Goal: Task Accomplishment & Management: Use online tool/utility

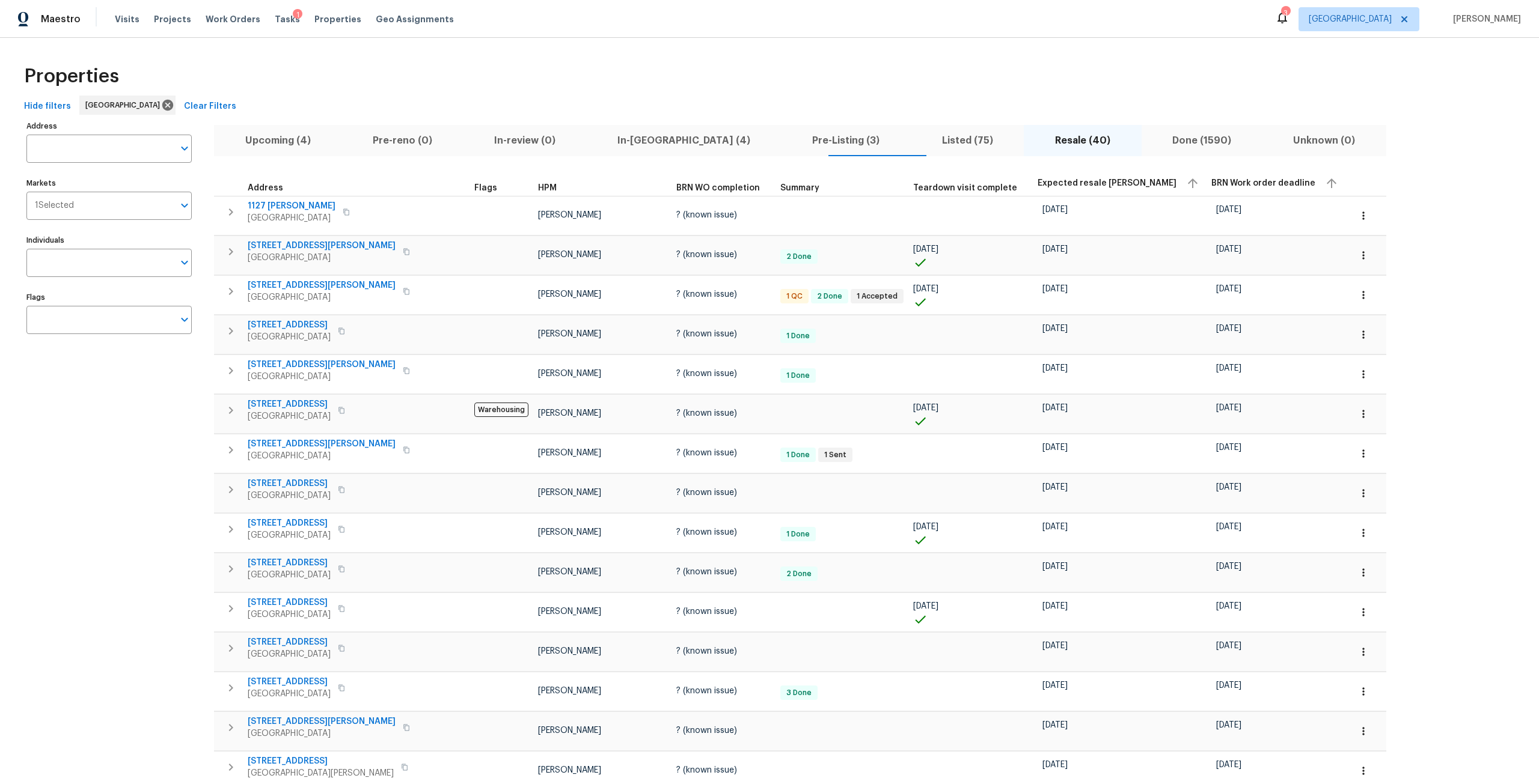
click at [616, 139] on span "In-reno (4)" at bounding box center [684, 141] width 180 height 17
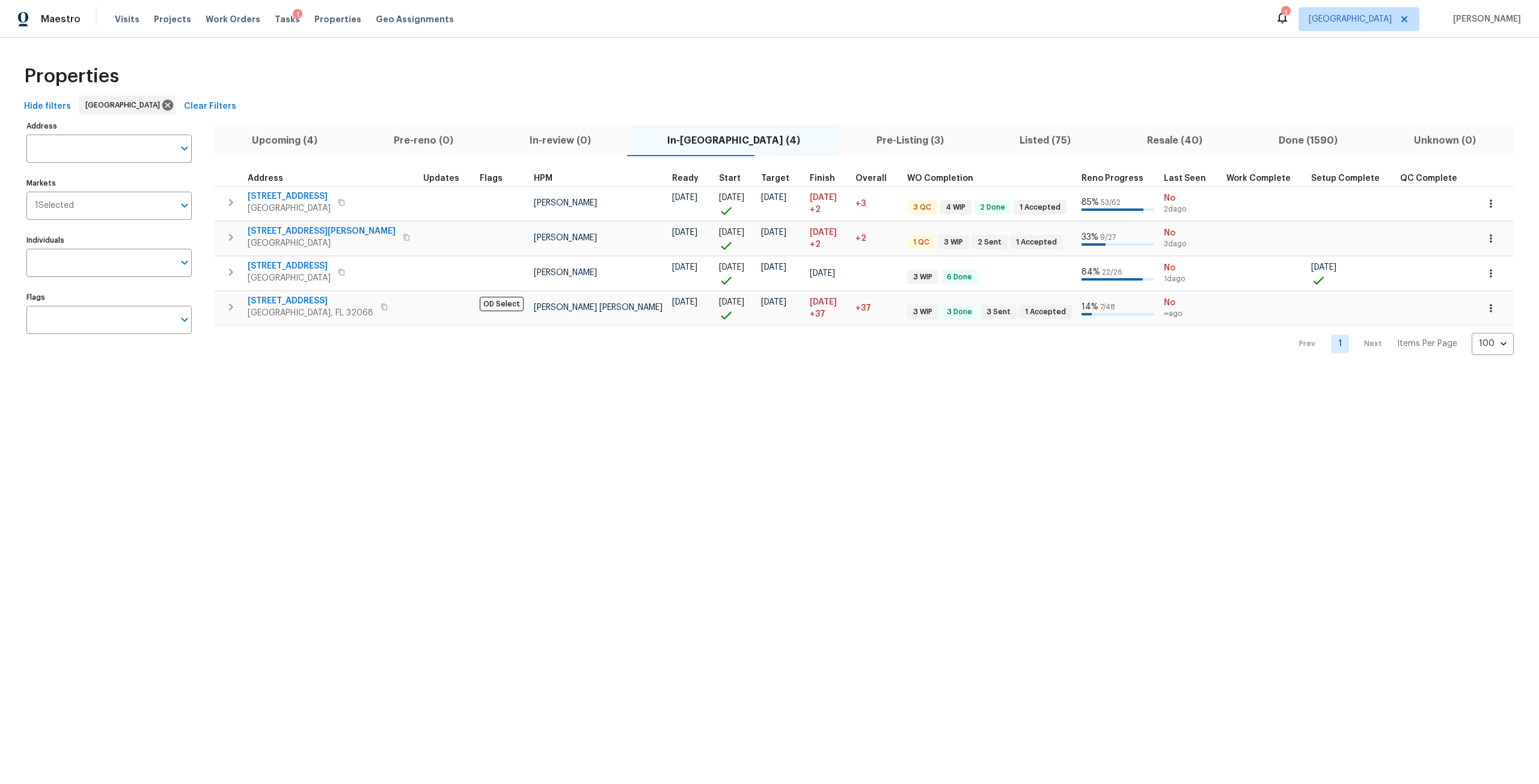
click at [253, 134] on span "Upcoming (4)" at bounding box center [285, 141] width 128 height 17
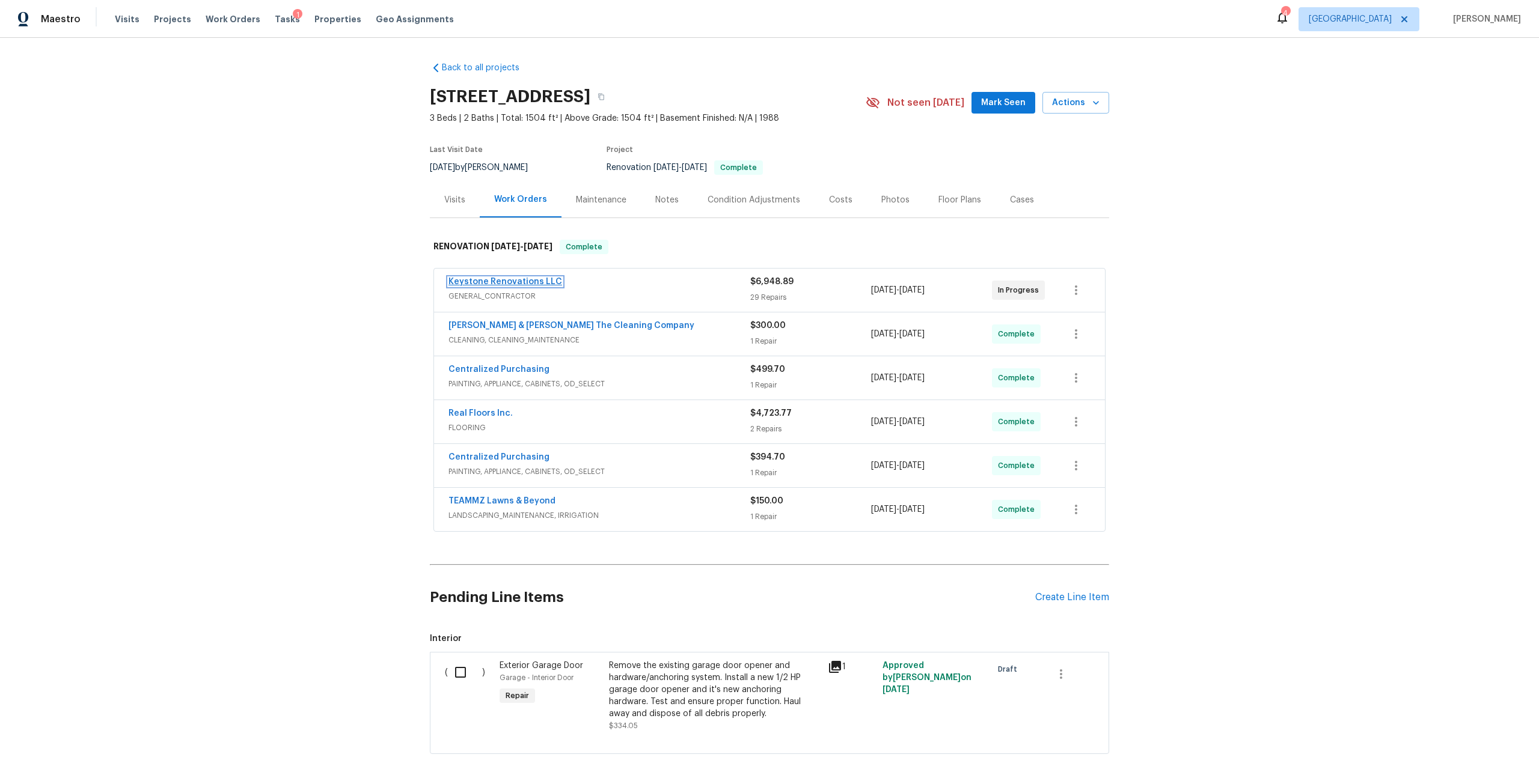
click at [522, 280] on link "Keystone Renovations LLC" at bounding box center [505, 282] width 114 height 8
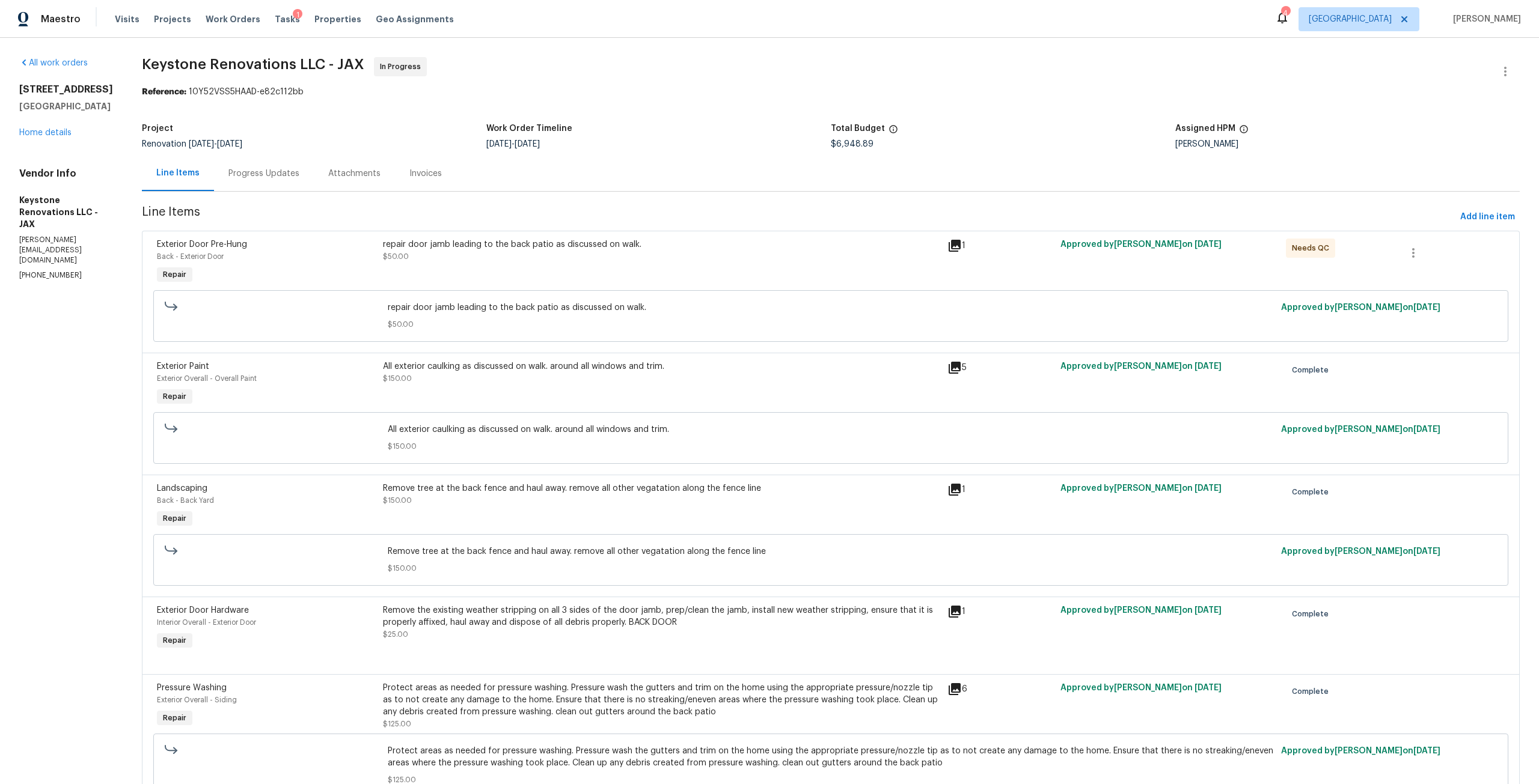
click at [644, 253] on div "repair door jamb leading to the back patio as discussed on walk. $50.00" at bounding box center [662, 250] width 557 height 24
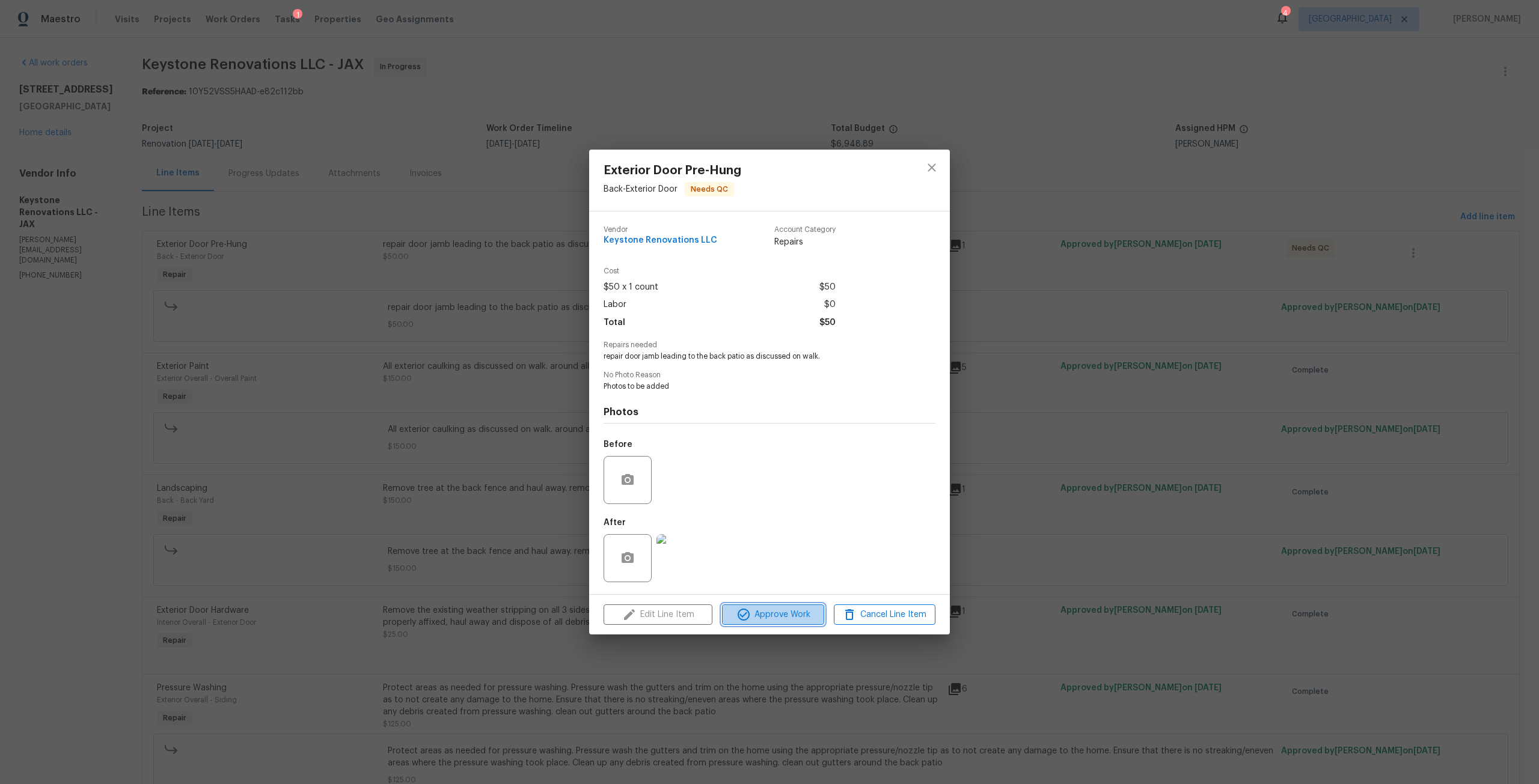
click at [786, 616] on span "Approve Work" at bounding box center [773, 615] width 94 height 15
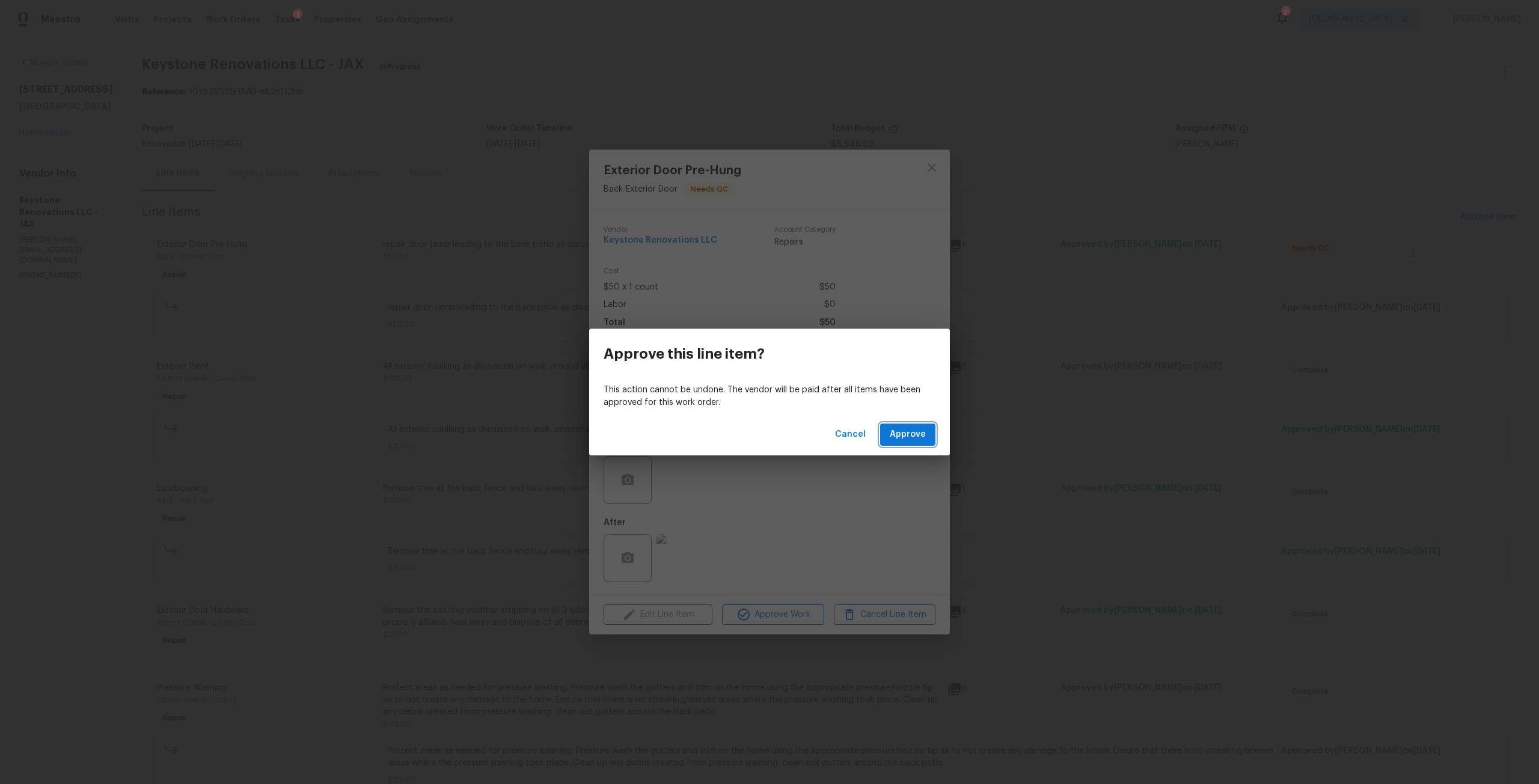
click at [926, 435] on button "Approve" at bounding box center [908, 434] width 56 height 22
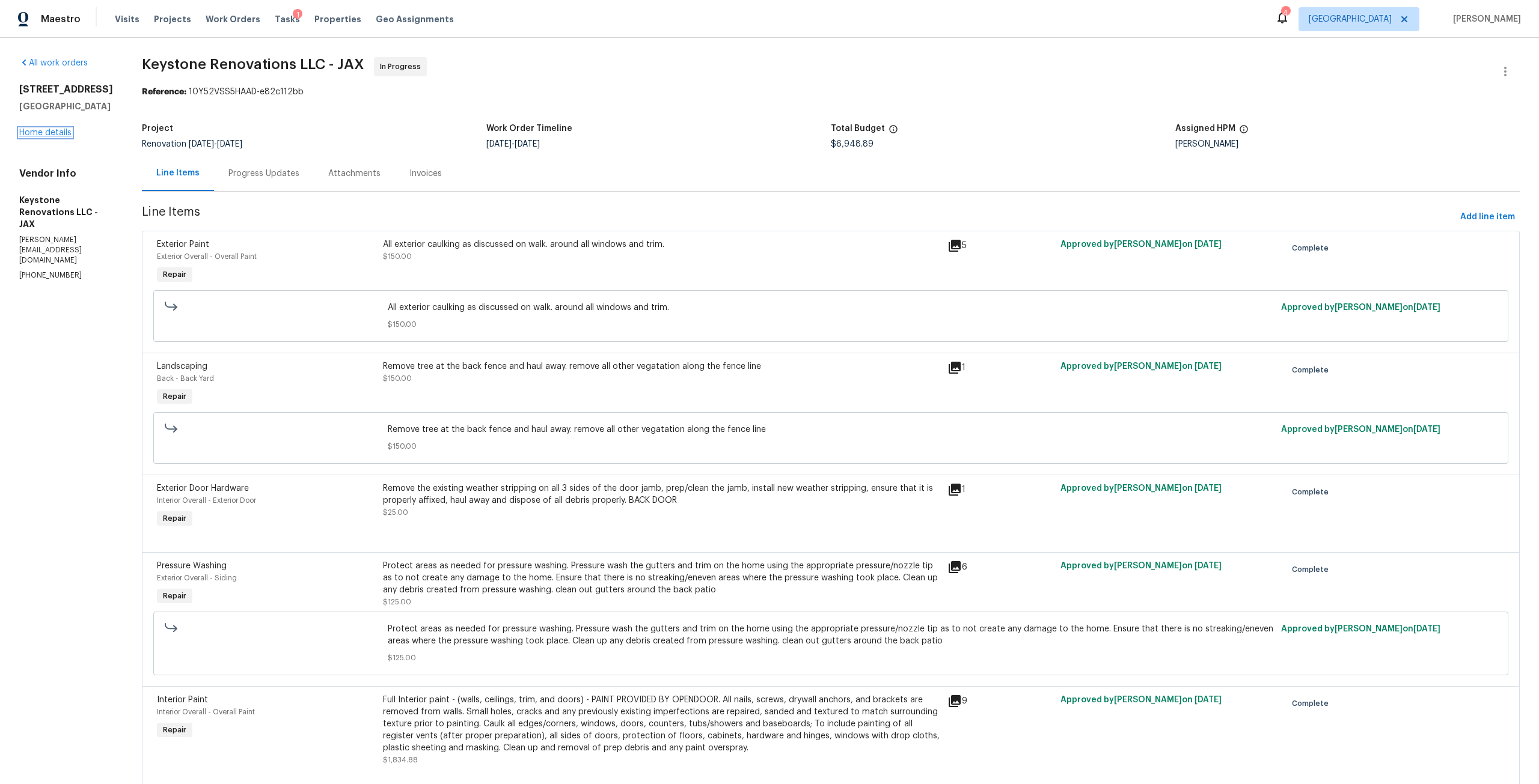
click at [44, 135] on link "Home details" at bounding box center [45, 133] width 52 height 8
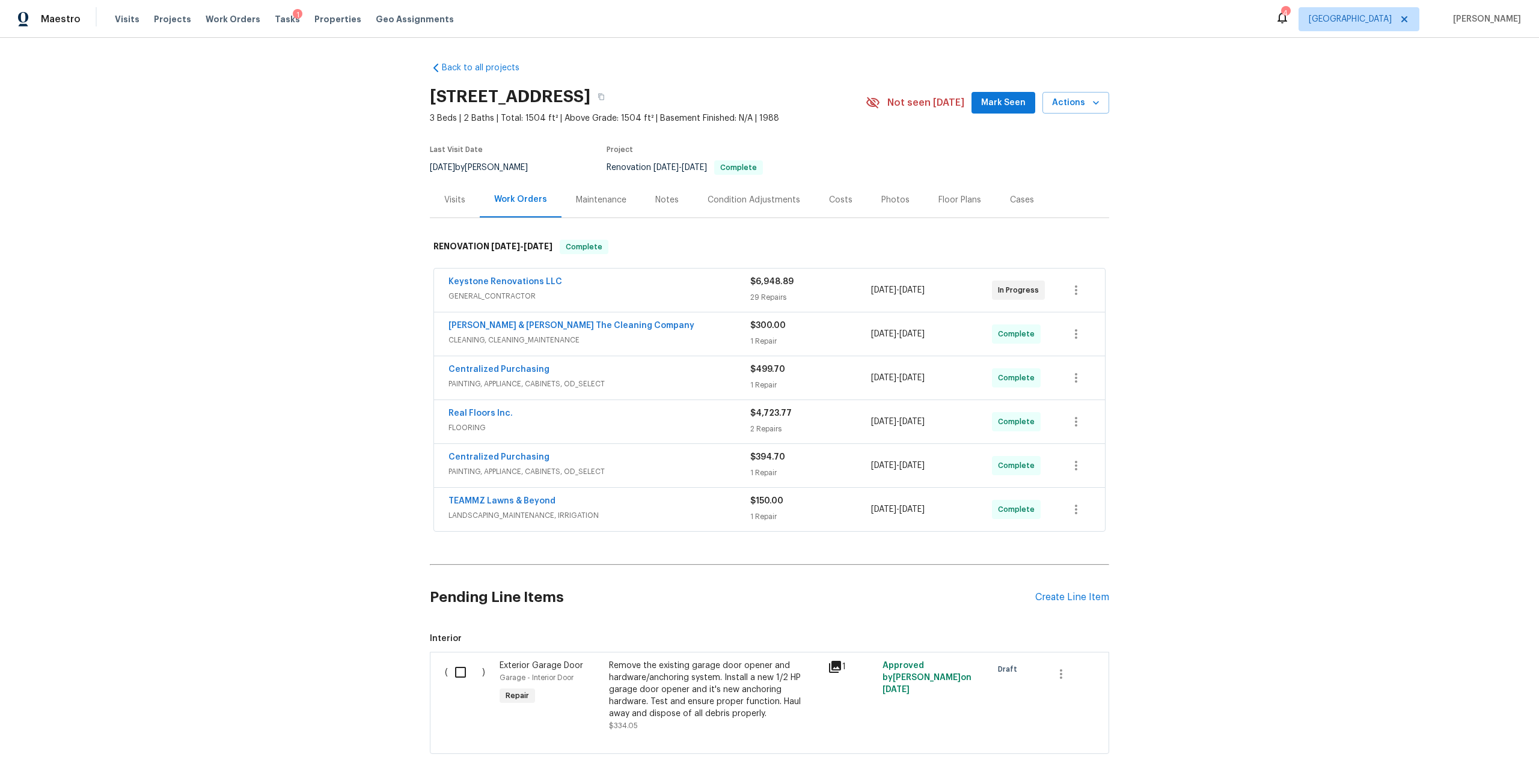
click at [829, 196] on div "Costs" at bounding box center [841, 200] width 24 height 12
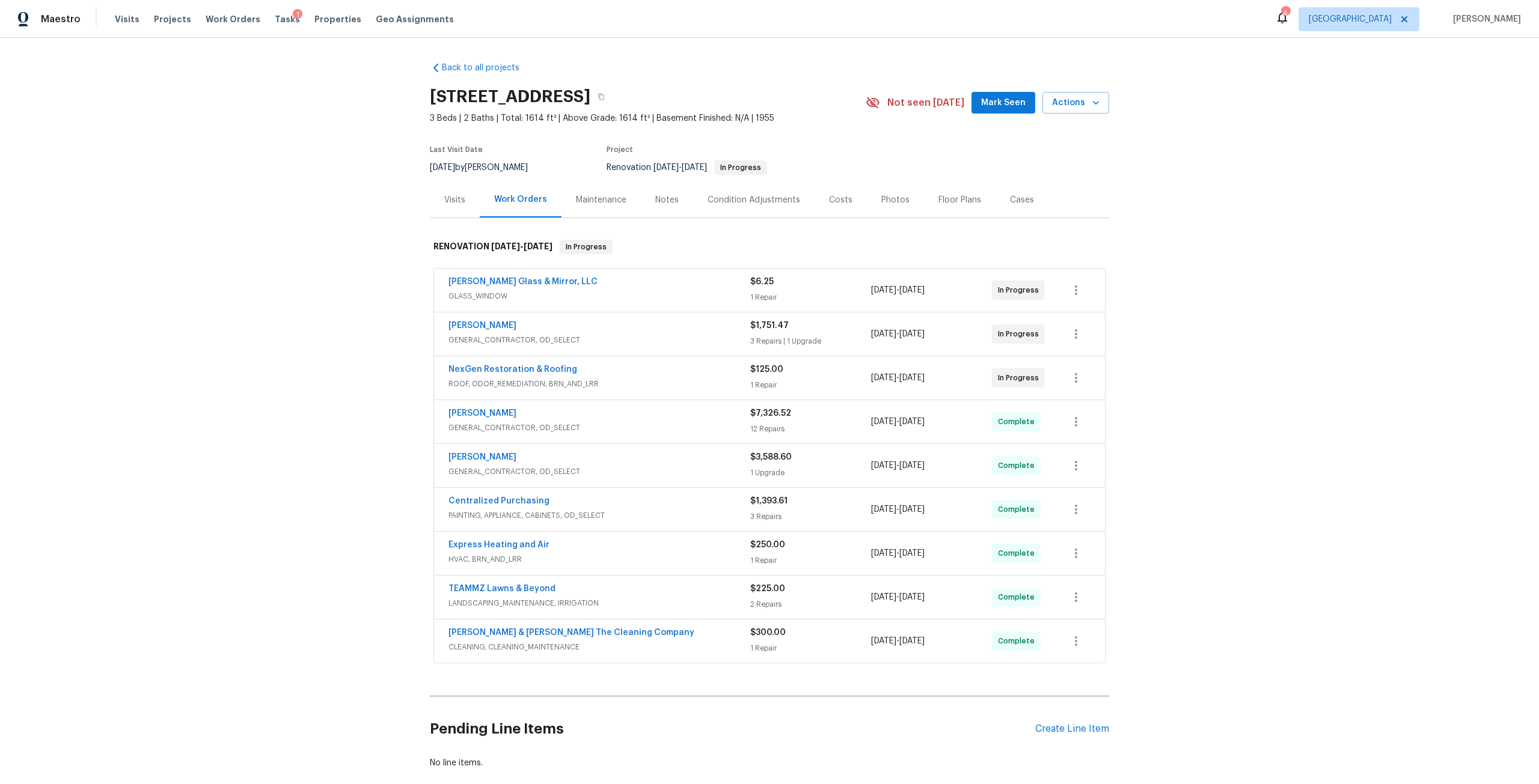
click at [839, 203] on div "Costs" at bounding box center [841, 200] width 24 height 12
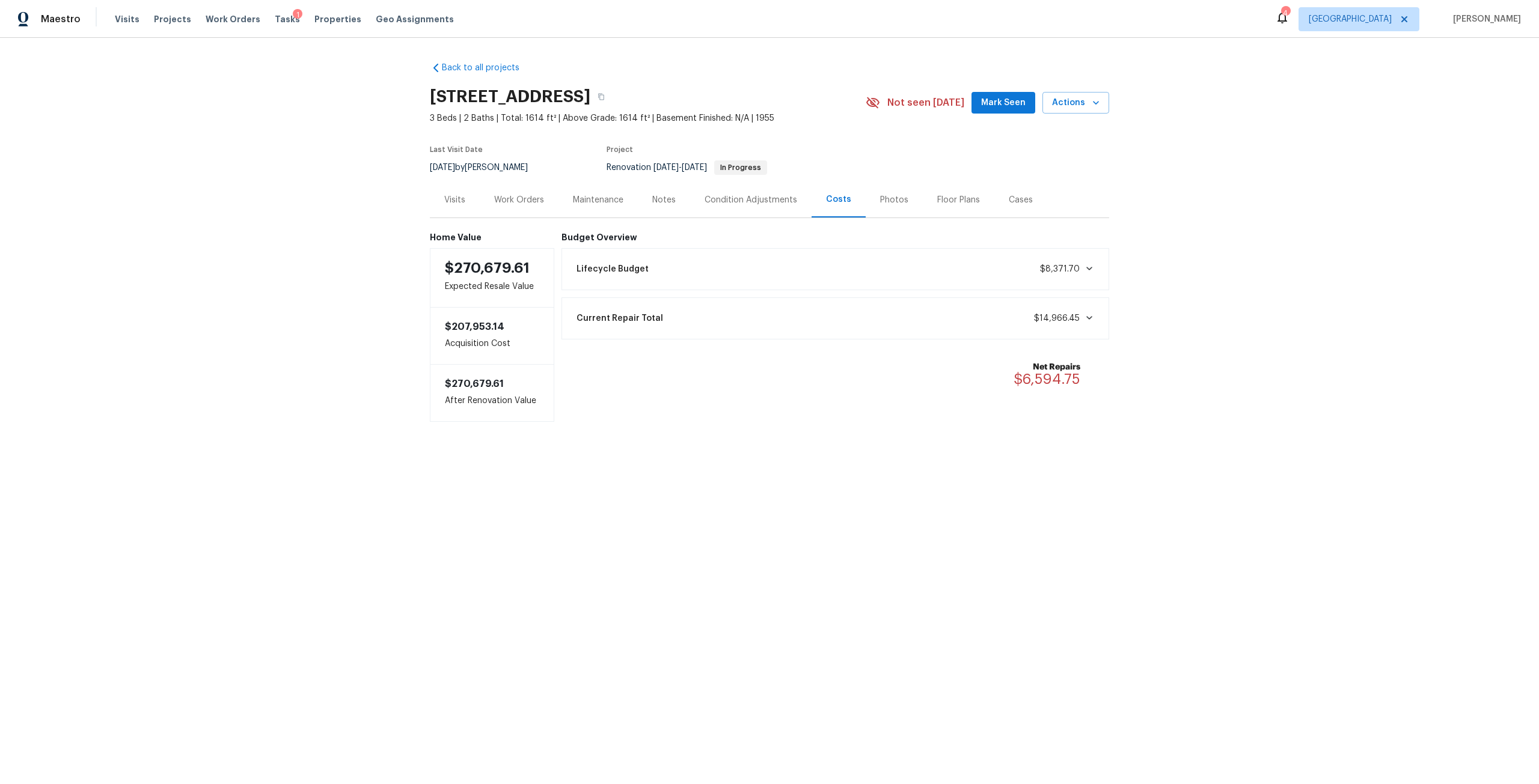
click at [516, 203] on div "Work Orders" at bounding box center [519, 200] width 50 height 12
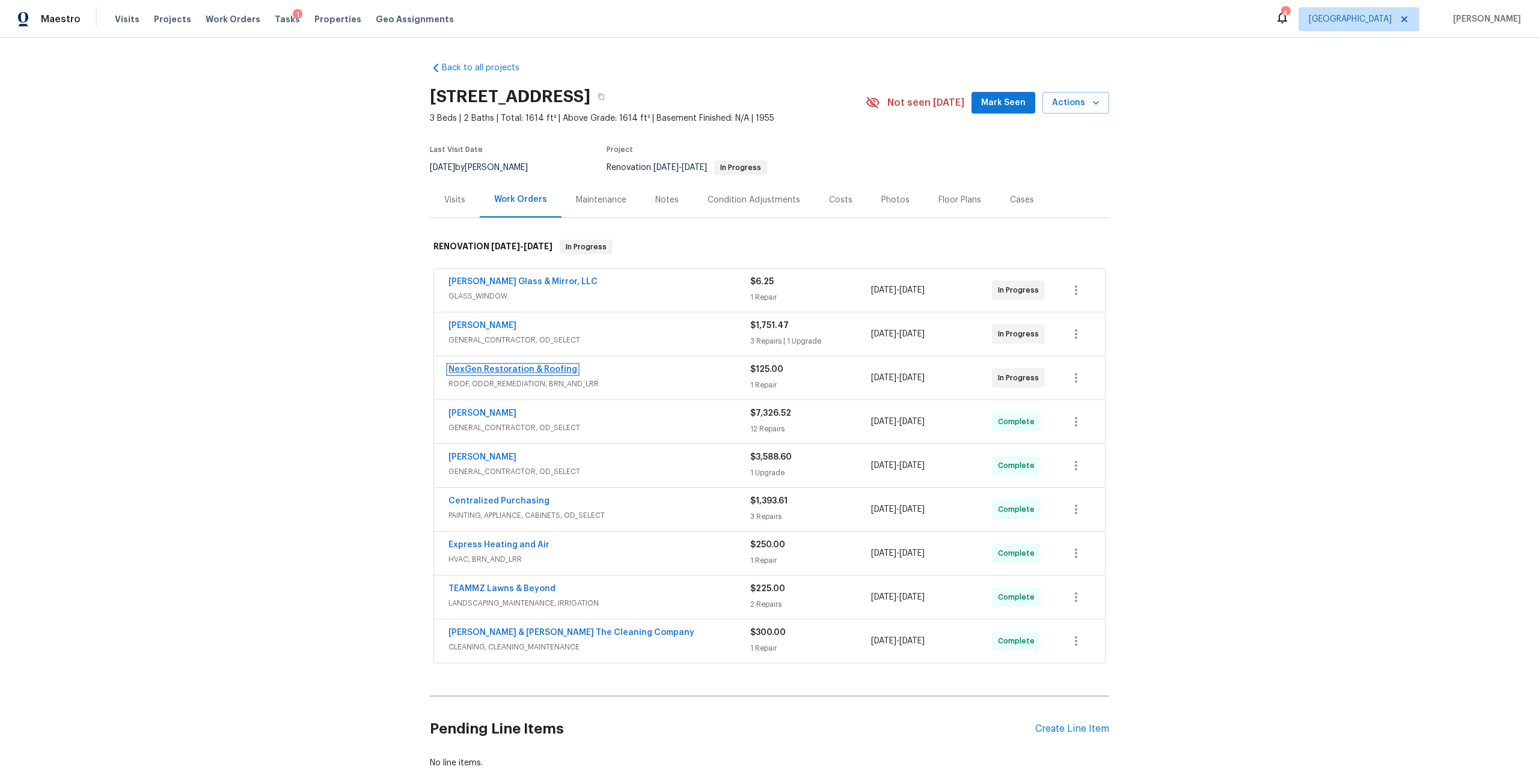
click at [560, 366] on link "NexGen Restoration & Roofing" at bounding box center [512, 369] width 128 height 8
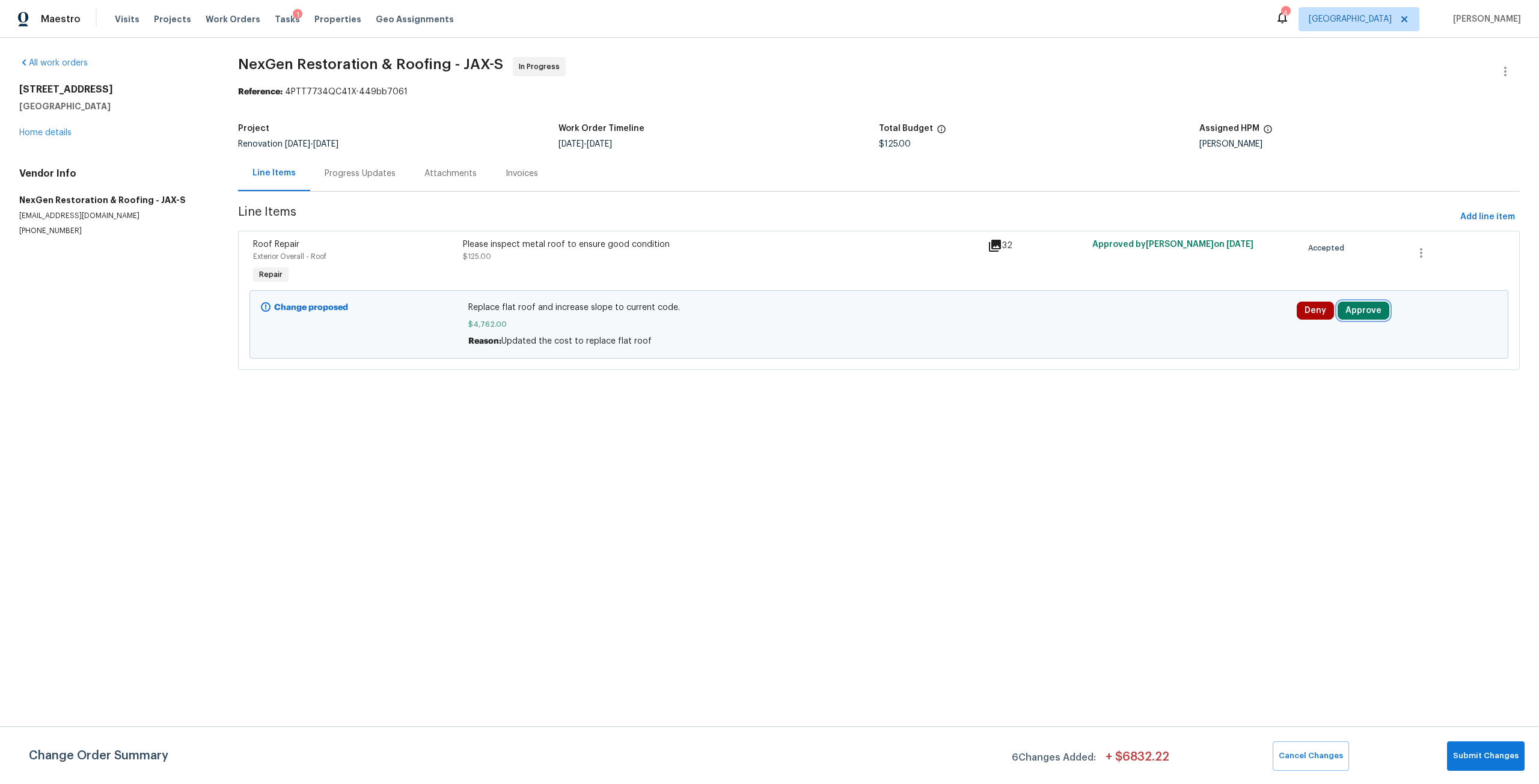
click at [1363, 318] on button "Approve" at bounding box center [1363, 311] width 51 height 18
click at [1194, 325] on span "Approve" at bounding box center [1184, 321] width 33 height 9
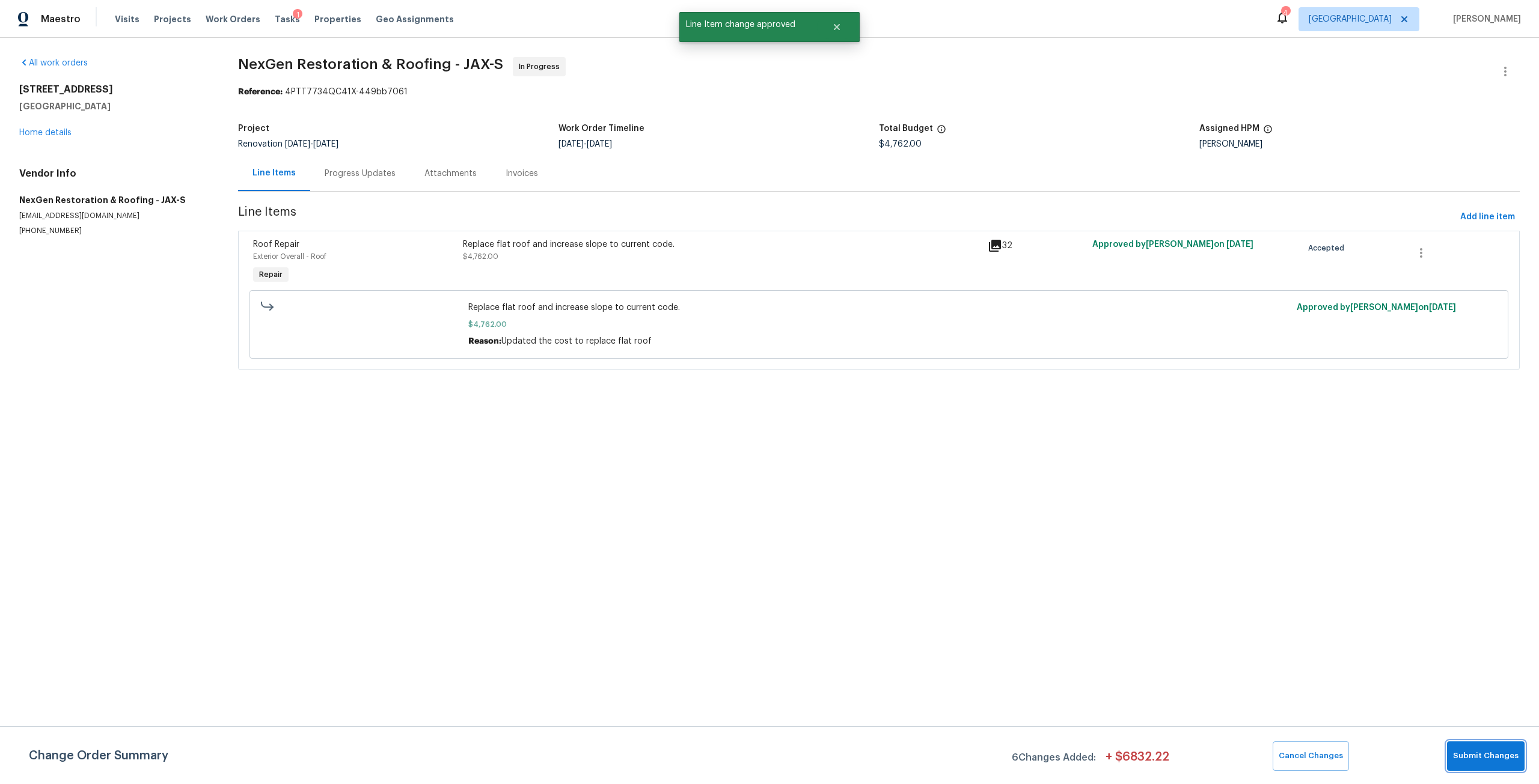
click at [1467, 755] on span "Submit Changes" at bounding box center [1486, 756] width 65 height 14
click at [58, 134] on link "Home details" at bounding box center [45, 133] width 52 height 8
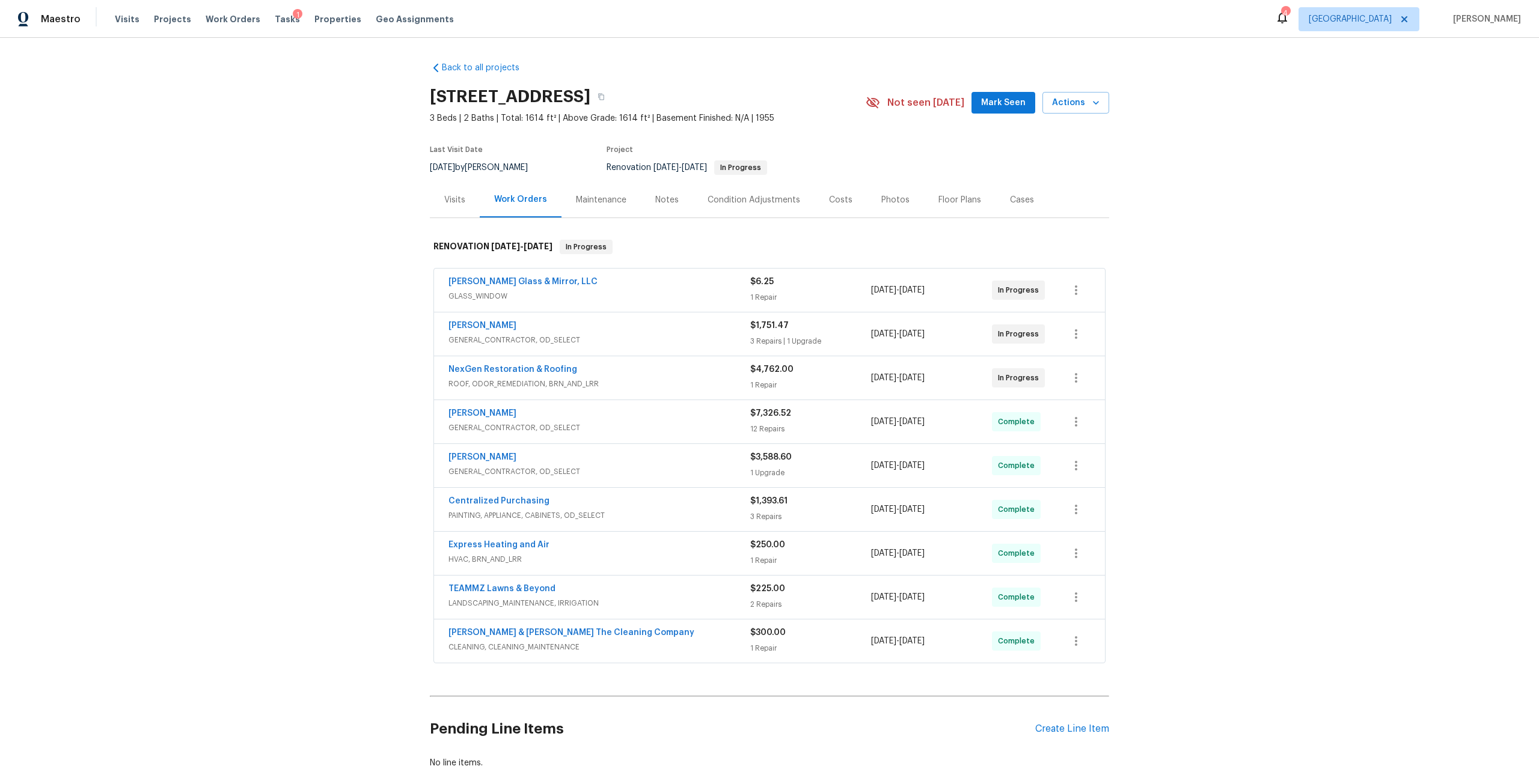
click at [837, 202] on div "Costs" at bounding box center [841, 200] width 24 height 12
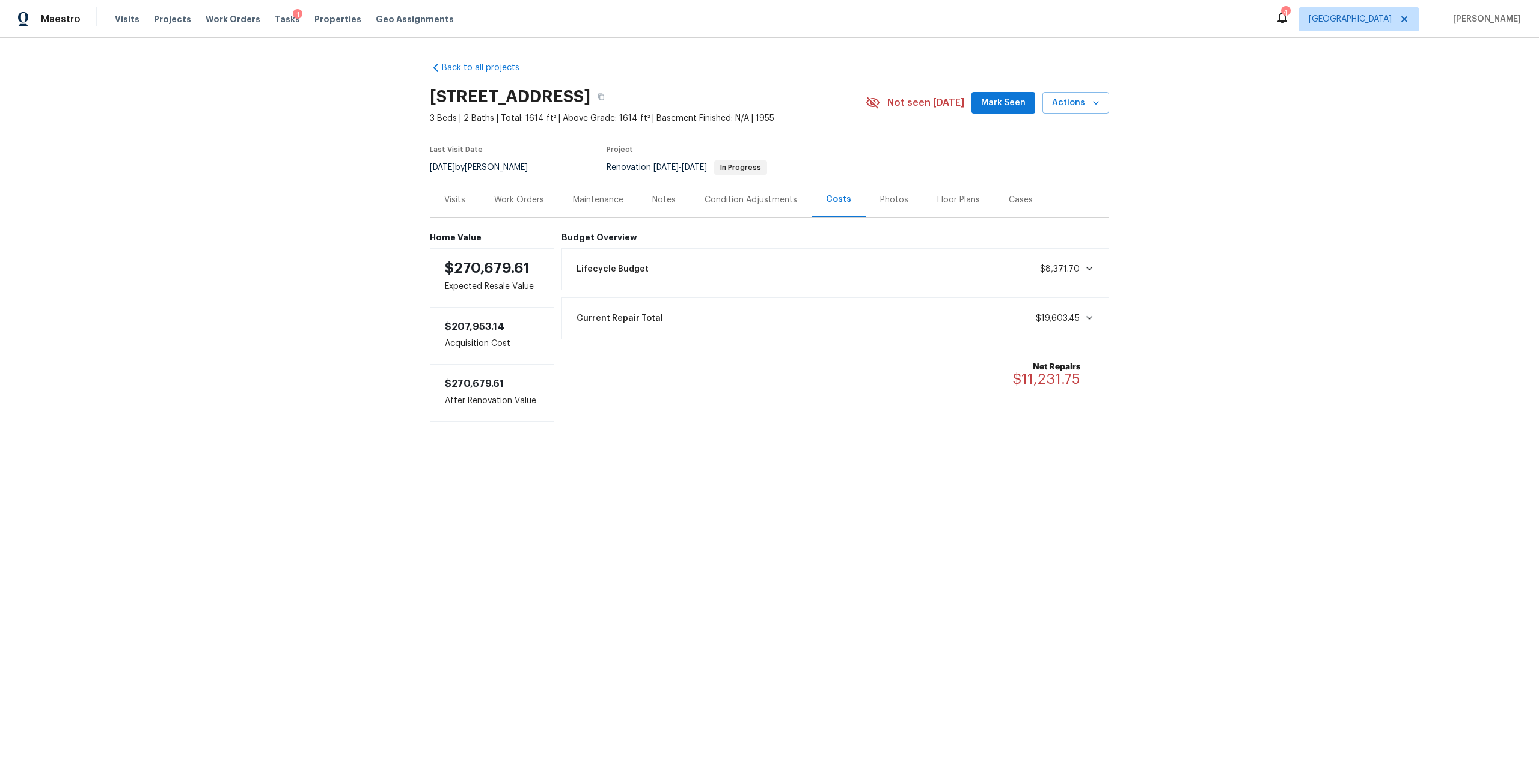
click at [518, 205] on div "Work Orders" at bounding box center [519, 200] width 50 height 12
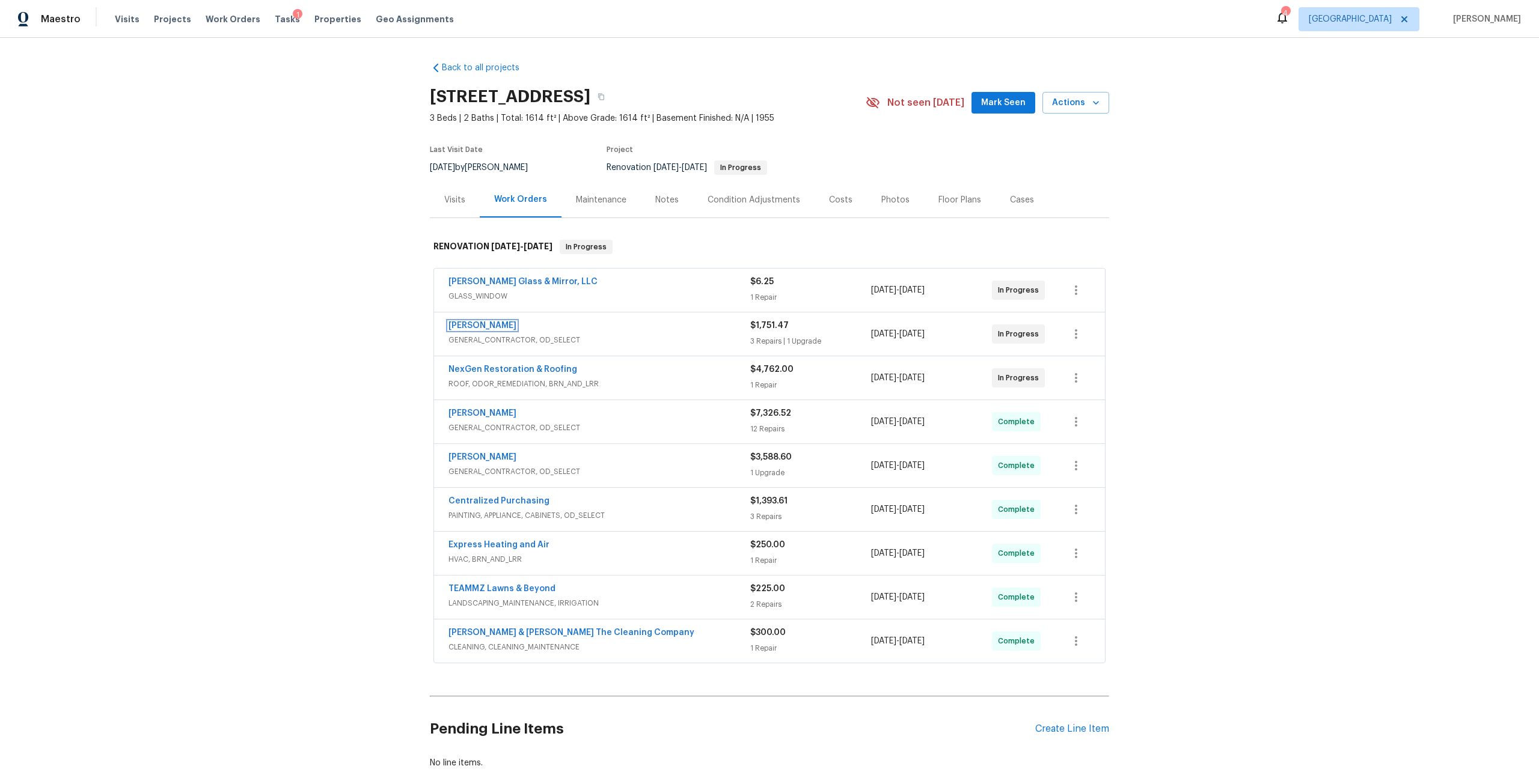
click at [476, 323] on link "Eric Hernandez" at bounding box center [482, 325] width 68 height 8
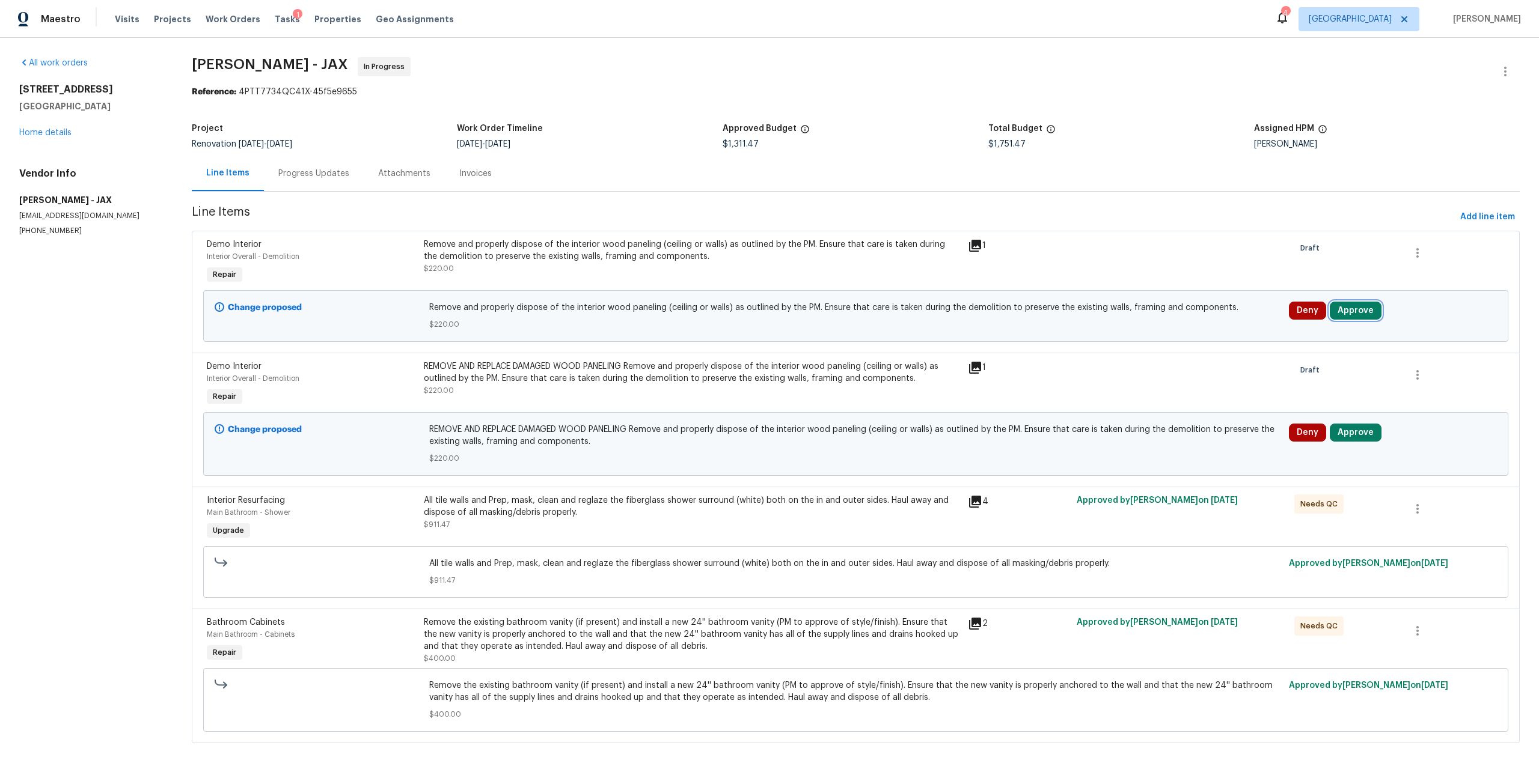
click at [1364, 307] on button "Approve" at bounding box center [1355, 311] width 51 height 18
click at [1177, 322] on span "Approve" at bounding box center [1175, 321] width 33 height 9
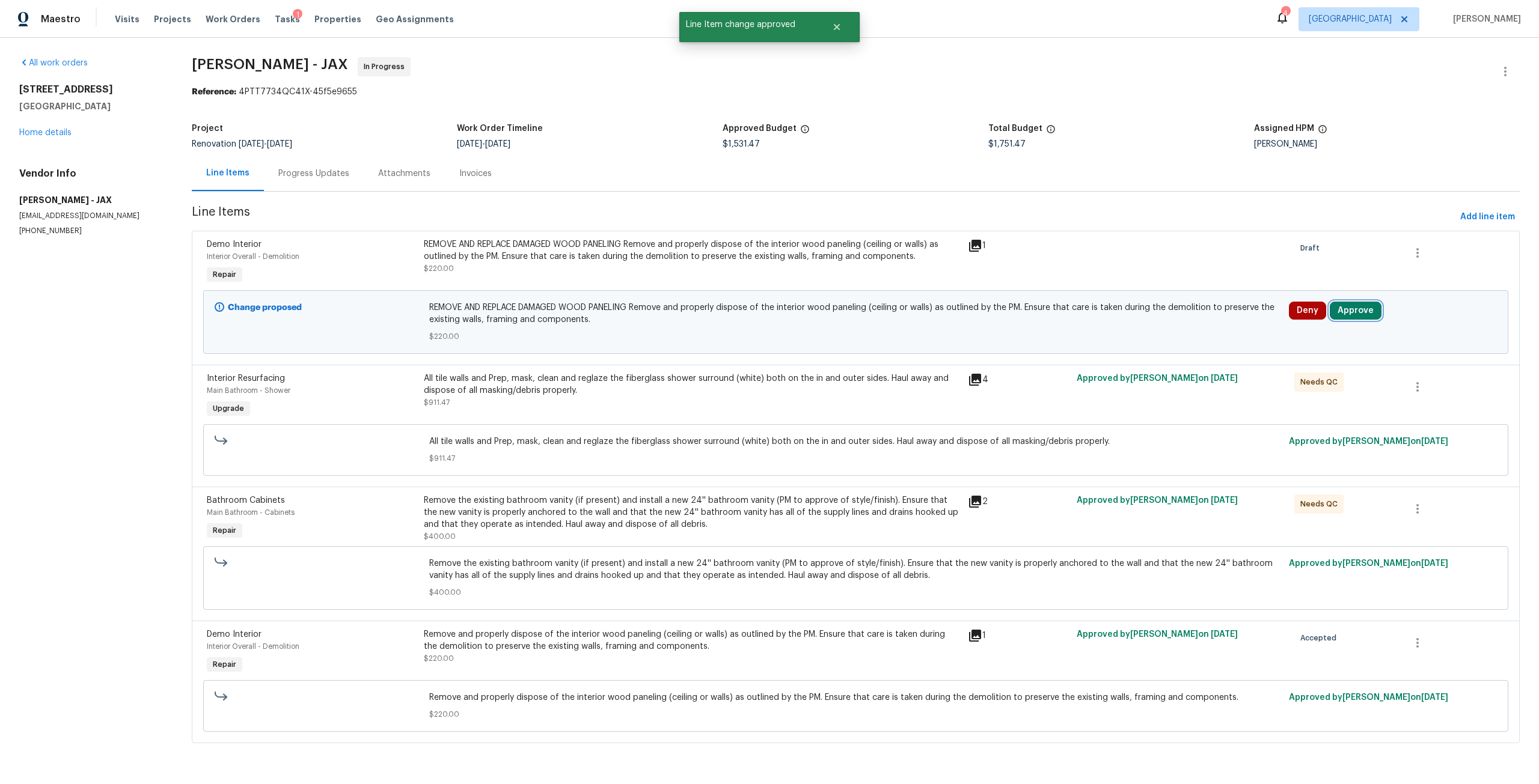
click at [1347, 312] on button "Approve" at bounding box center [1355, 311] width 51 height 18
click at [1199, 329] on button "Approve" at bounding box center [1176, 321] width 72 height 24
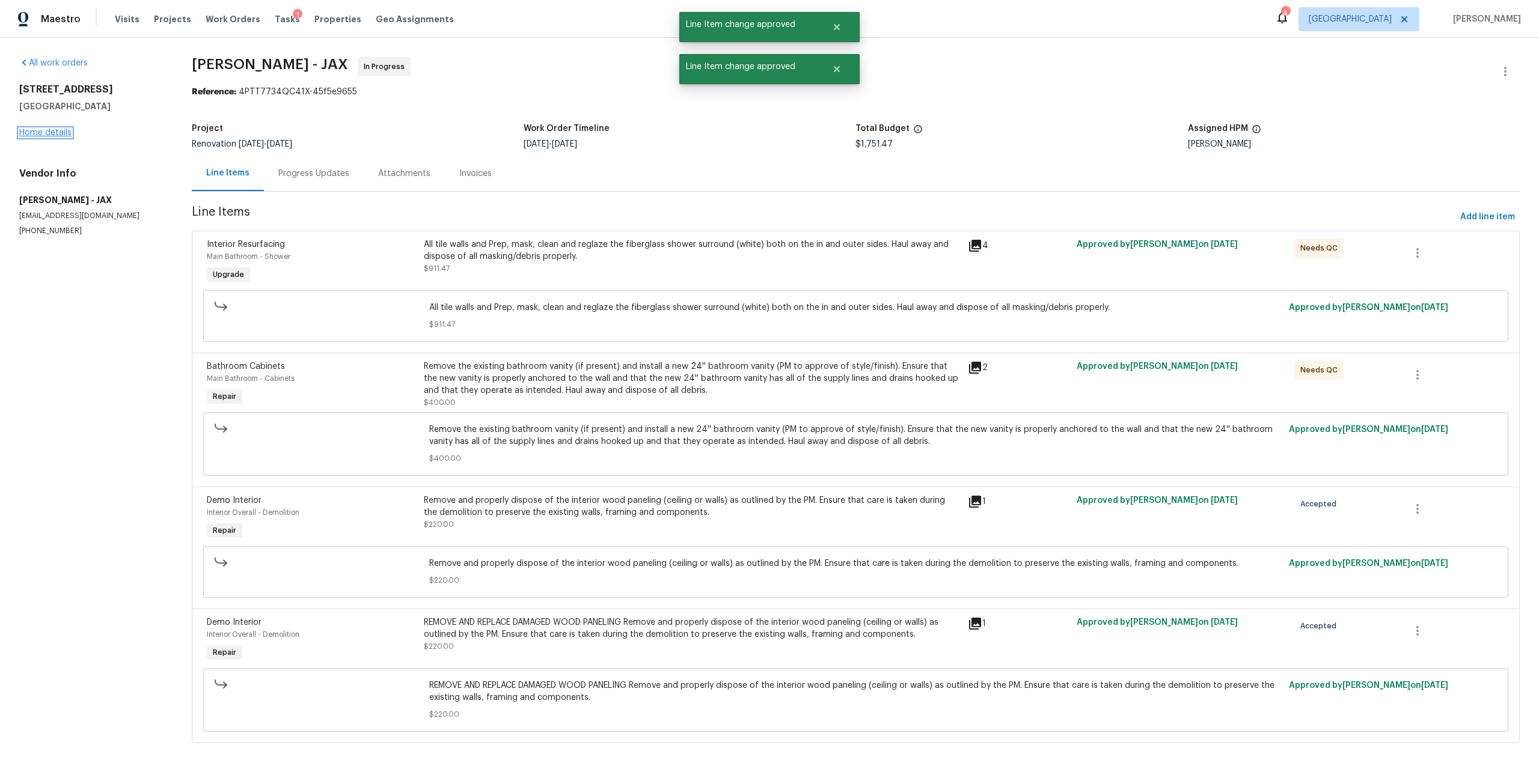
click at [44, 136] on link "Home details" at bounding box center [45, 133] width 52 height 8
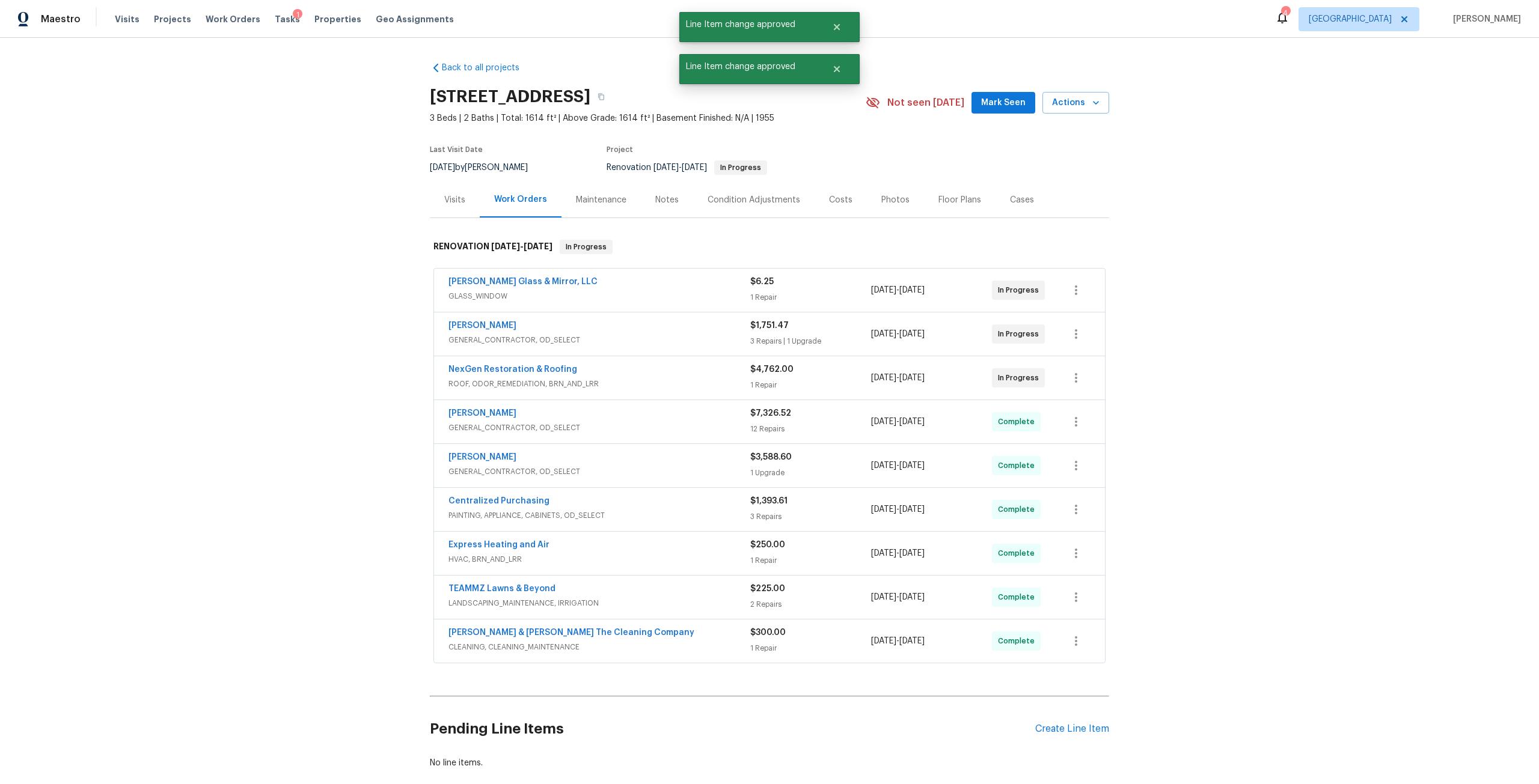
click at [637, 284] on div "Baum Glass & Mirror, LLC" at bounding box center [599, 282] width 302 height 15
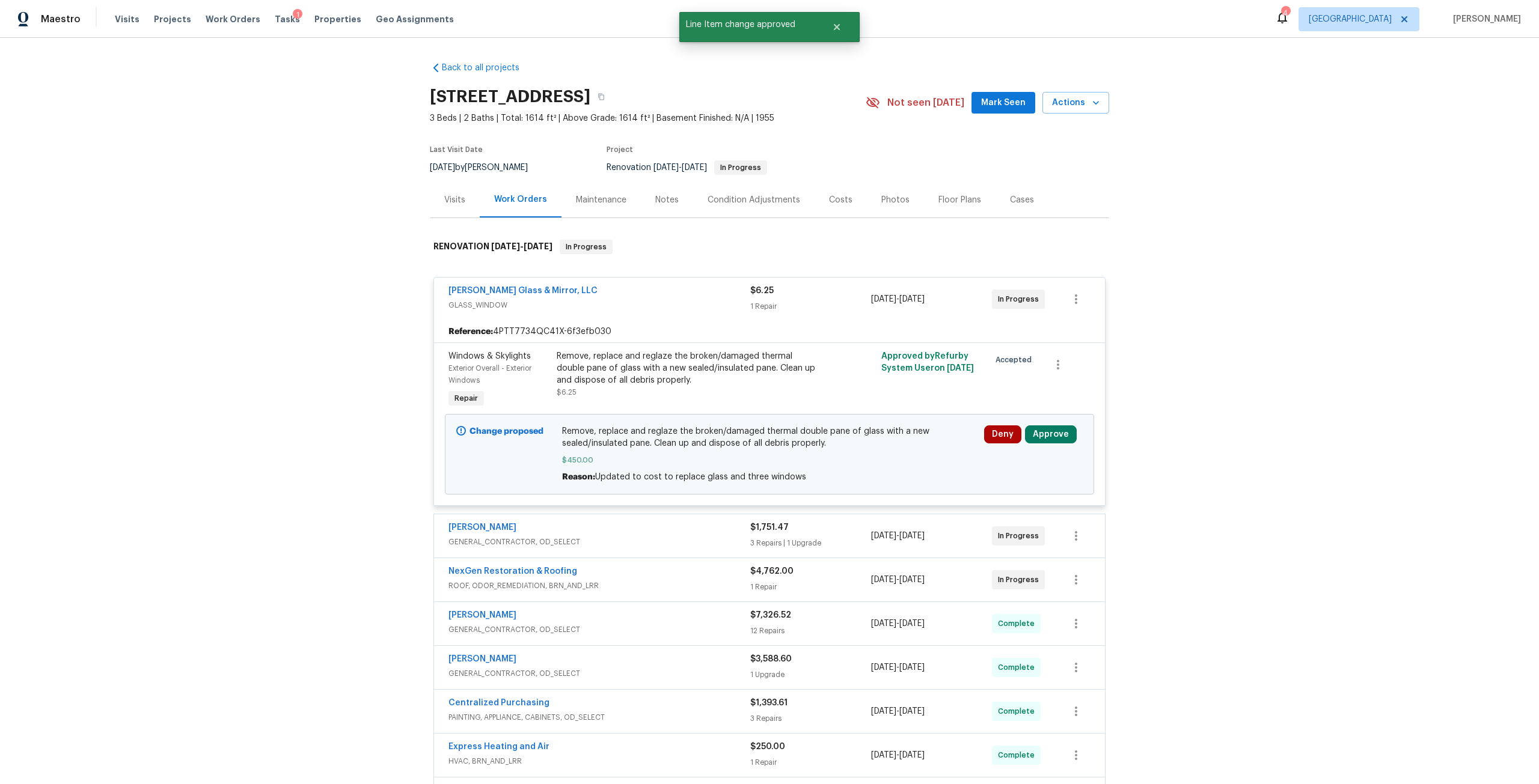
click at [1025, 423] on div "Deny Approve" at bounding box center [1033, 454] width 106 height 65
click at [1063, 440] on button "Approve" at bounding box center [1050, 434] width 51 height 18
click at [897, 446] on button "Approve" at bounding box center [874, 445] width 72 height 24
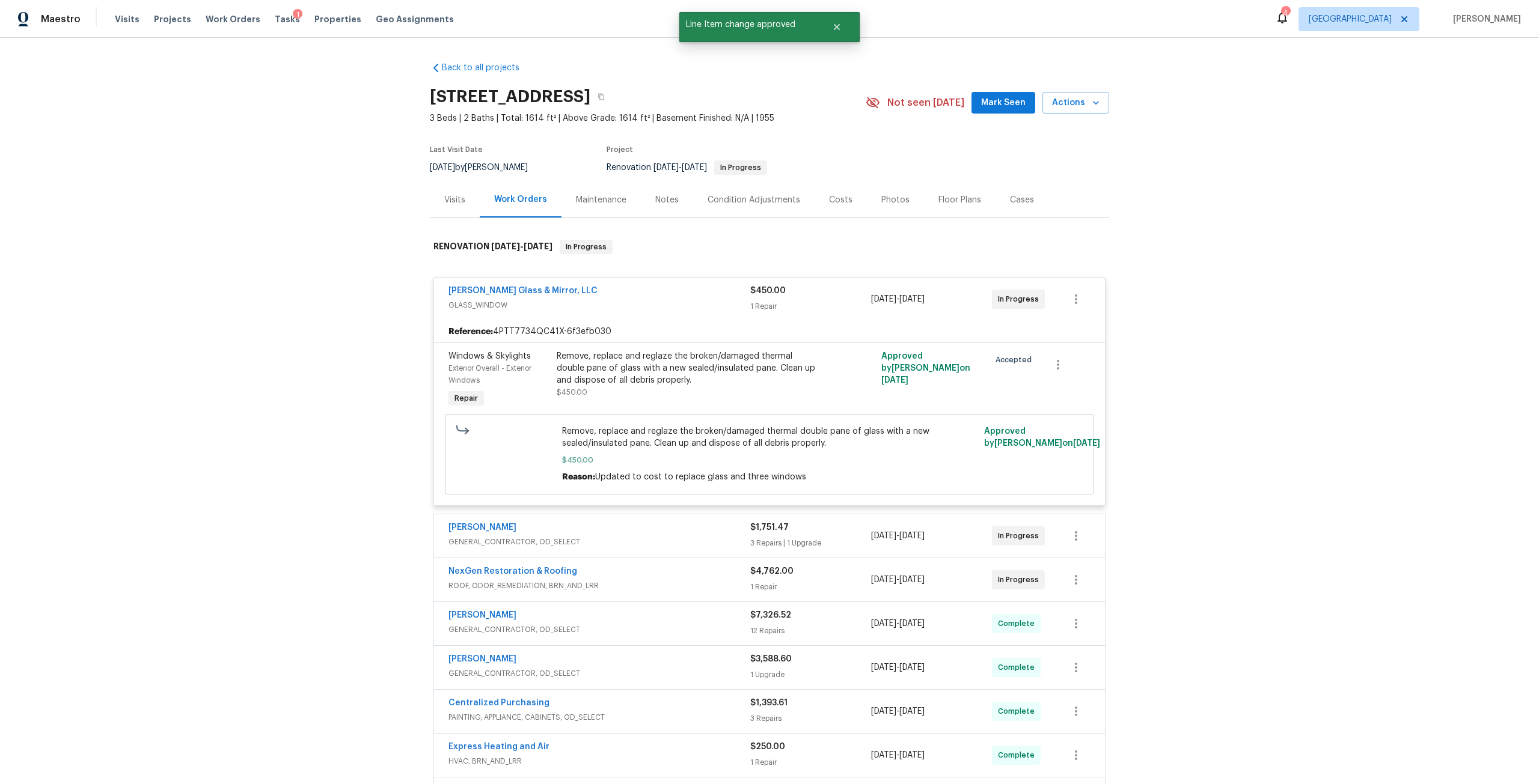
click at [830, 522] on div "$1,751.47" at bounding box center [811, 527] width 121 height 12
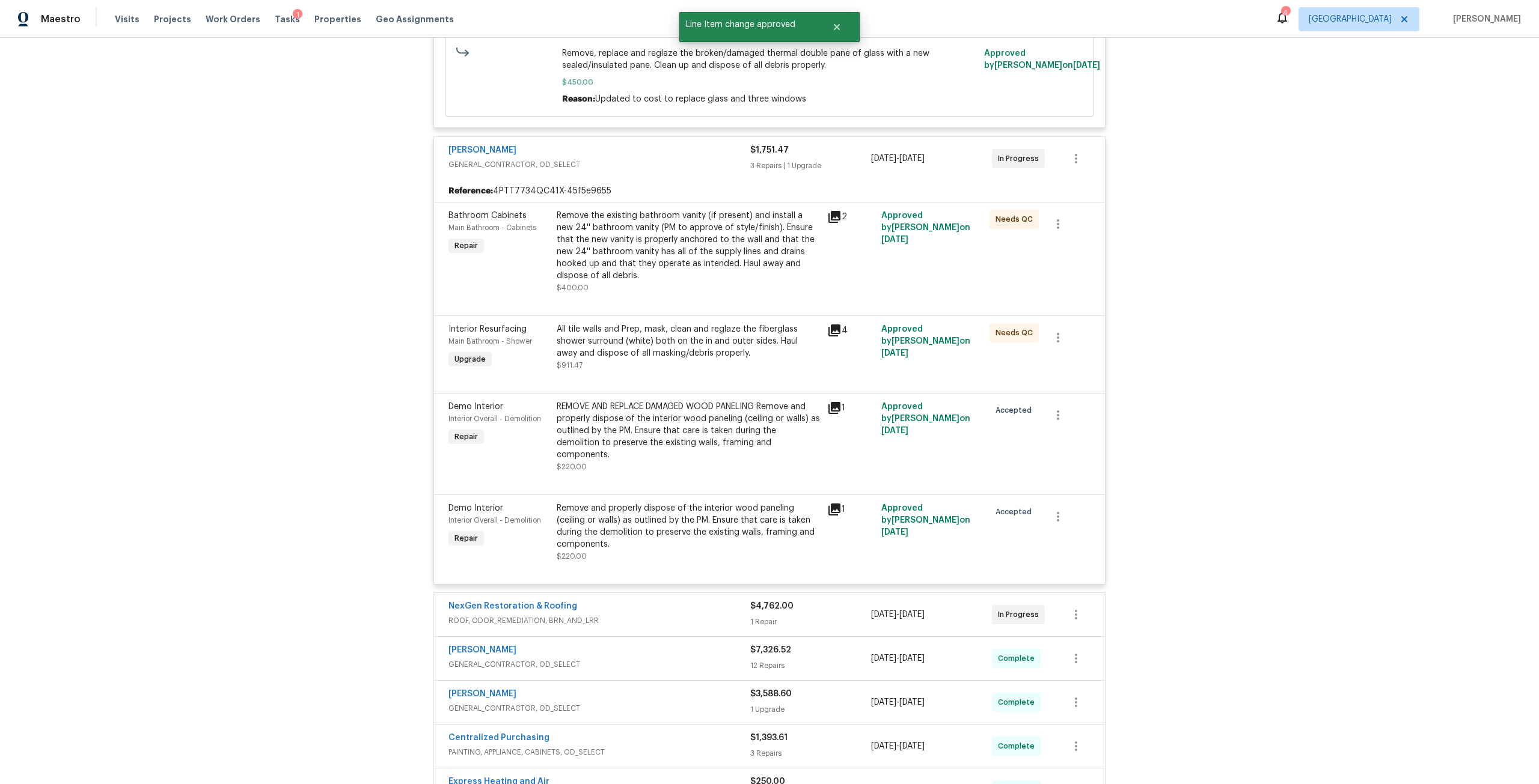
click at [841, 600] on div "$4,762.00 1 Repair" at bounding box center [811, 615] width 121 height 29
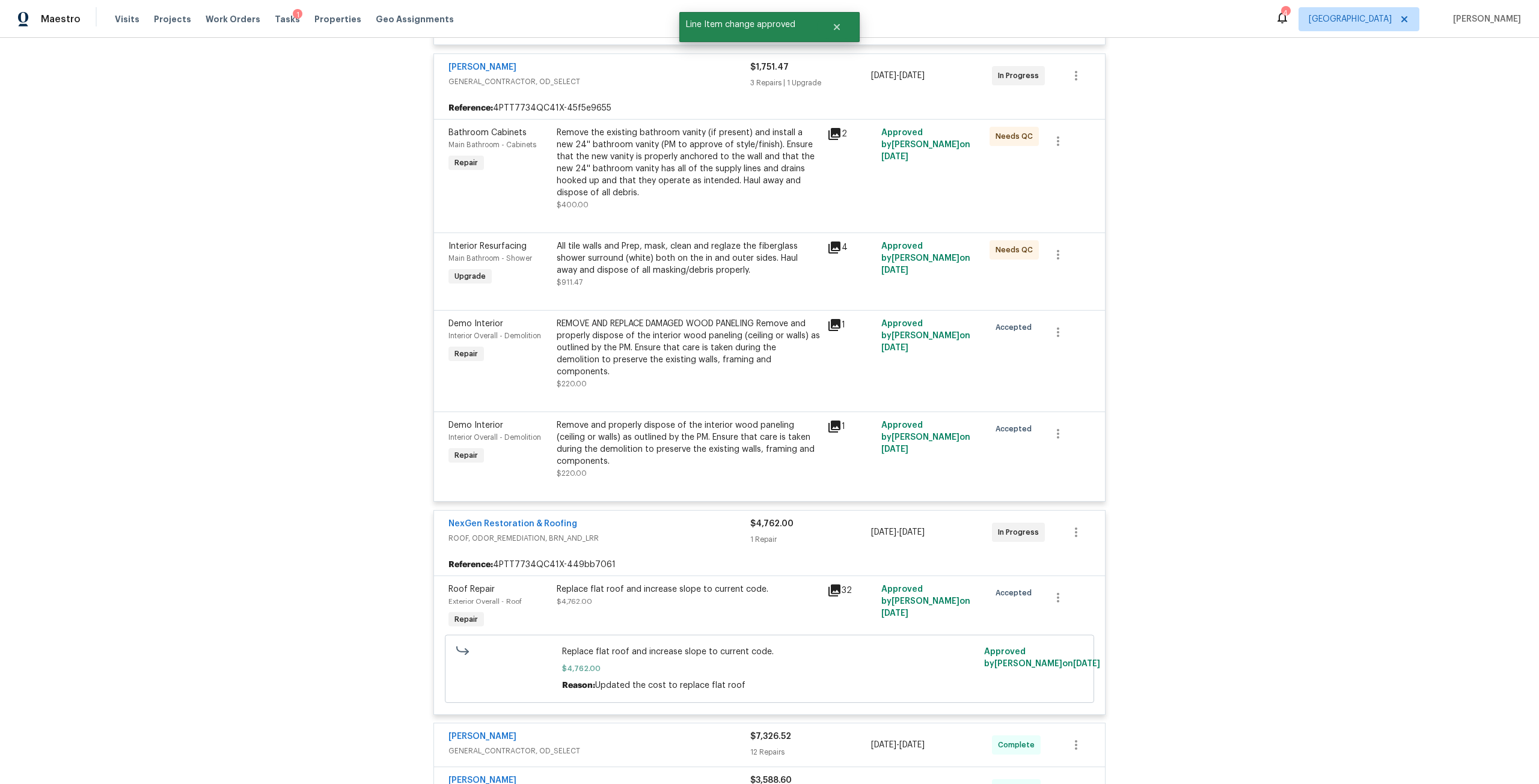
scroll to position [738, 0]
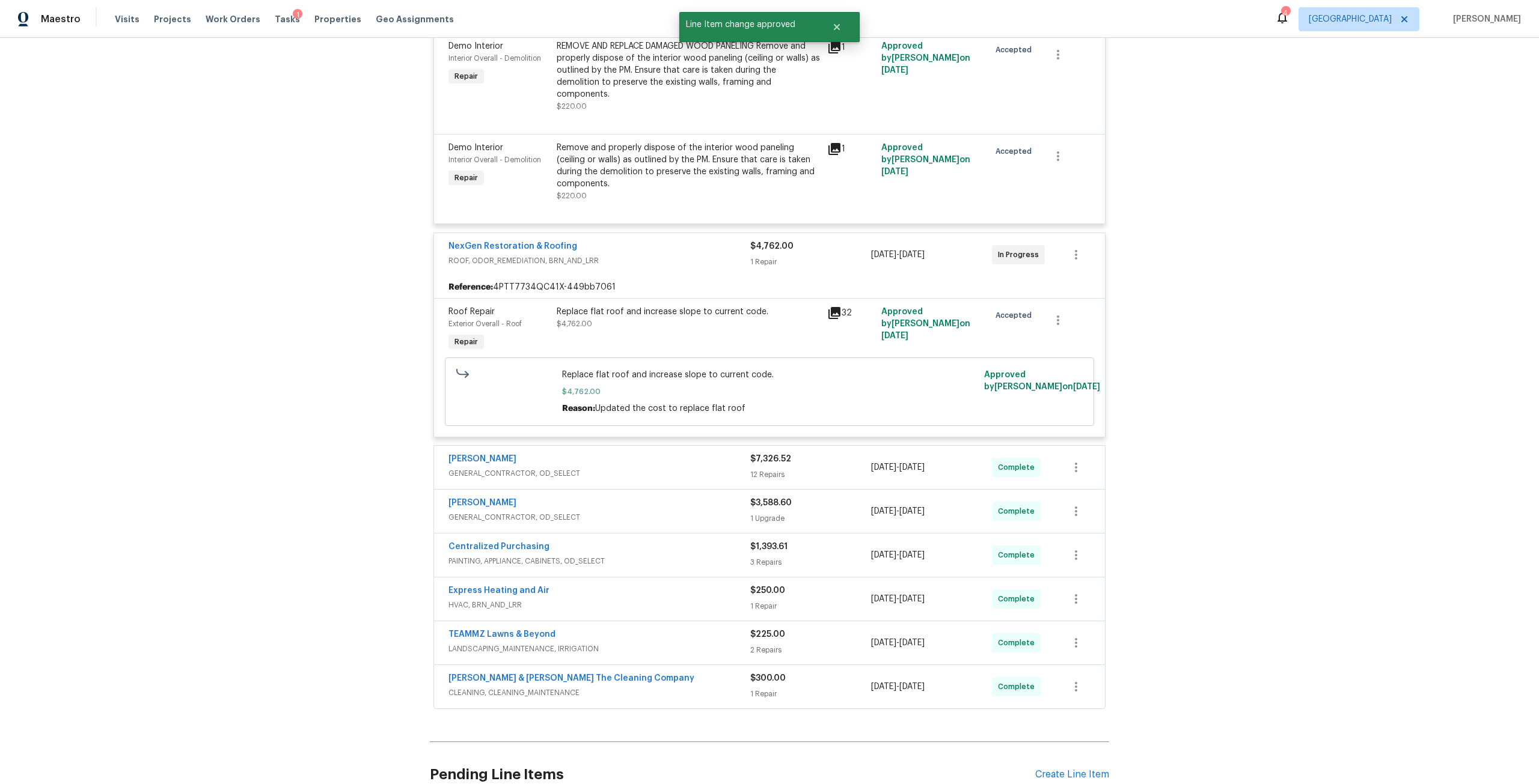
click at [859, 455] on div "$7,326.52 12 Repairs" at bounding box center [811, 468] width 121 height 29
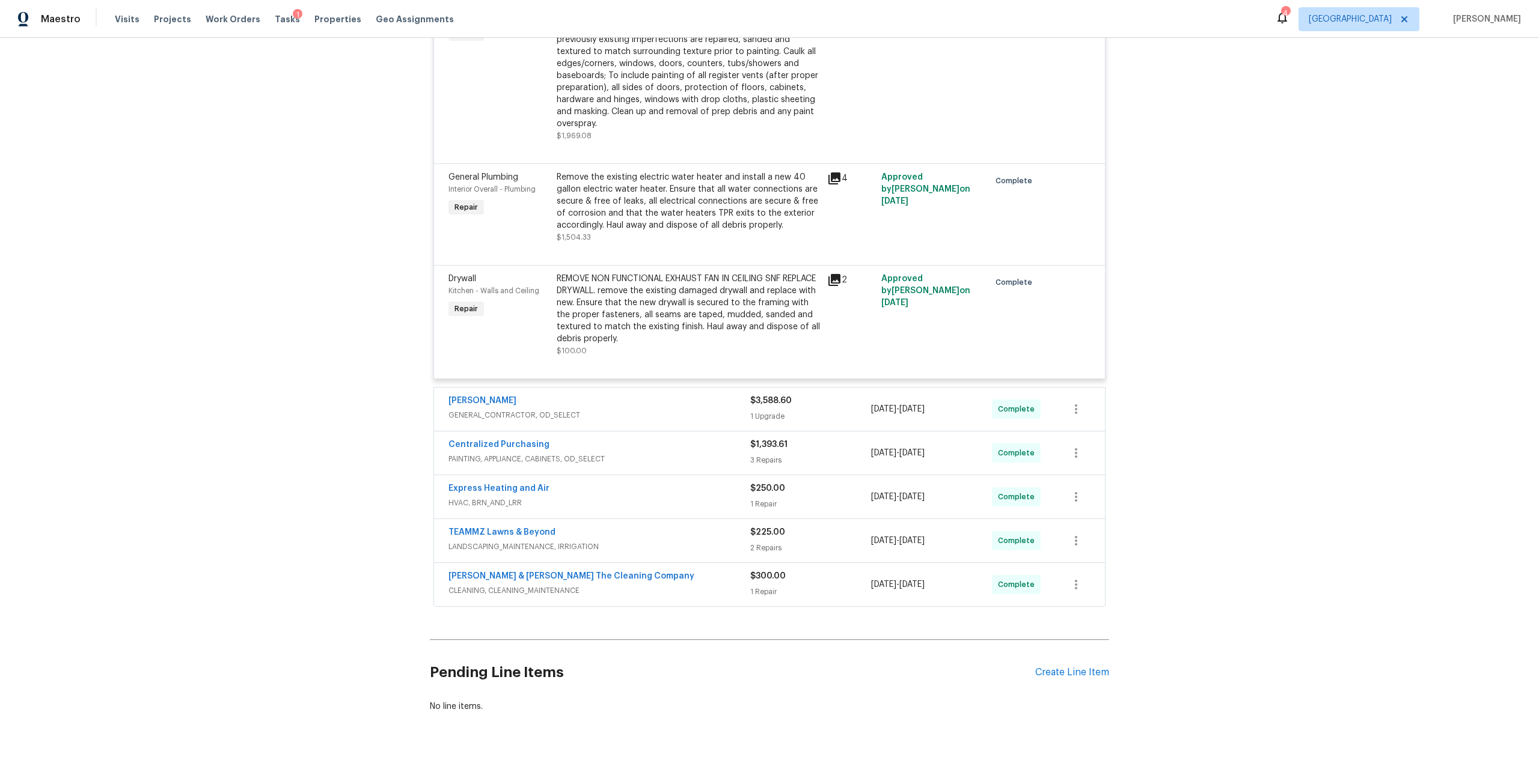
scroll to position [2559, 0]
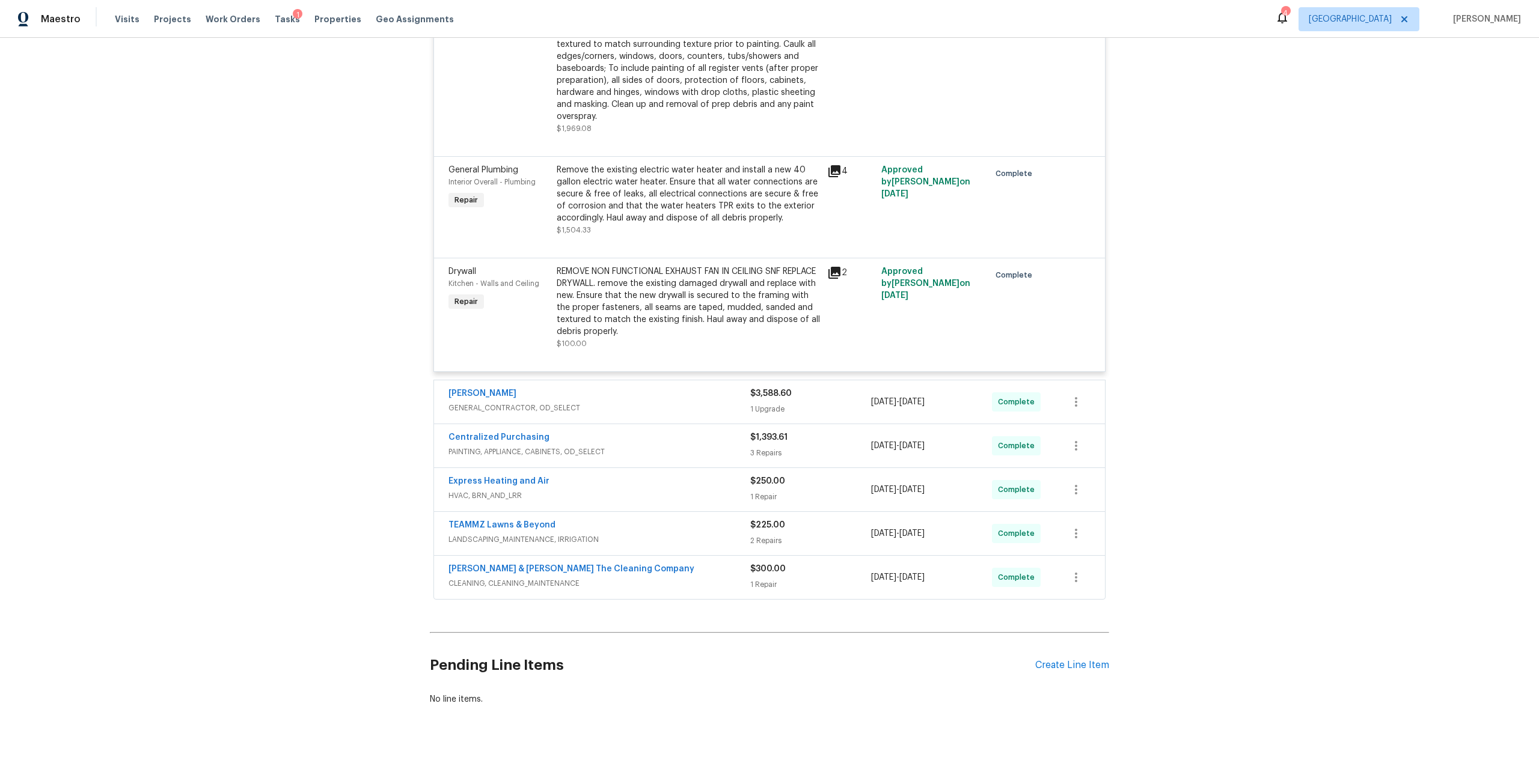
click at [864, 519] on div "$225.00" at bounding box center [811, 525] width 121 height 12
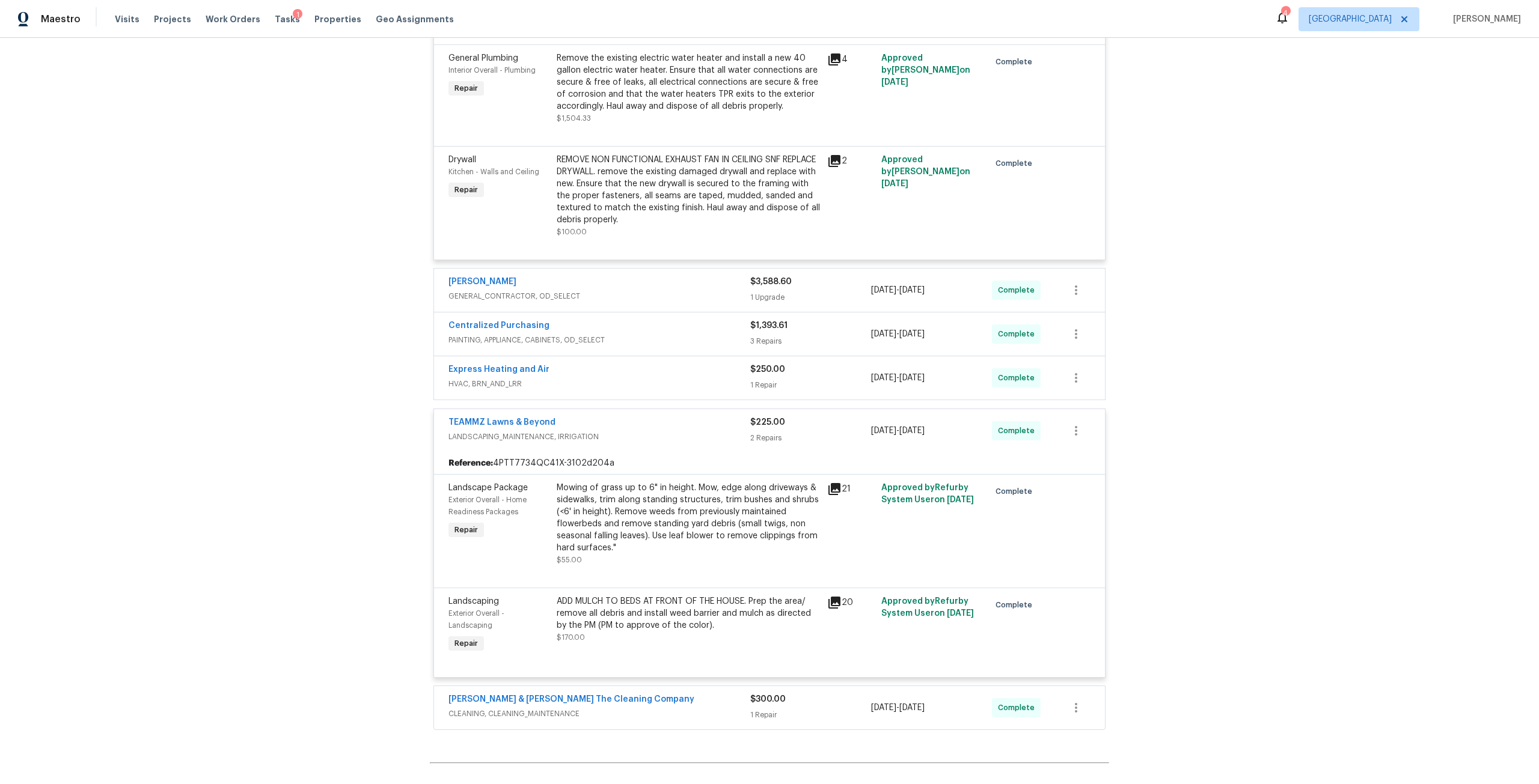
scroll to position [2802, 0]
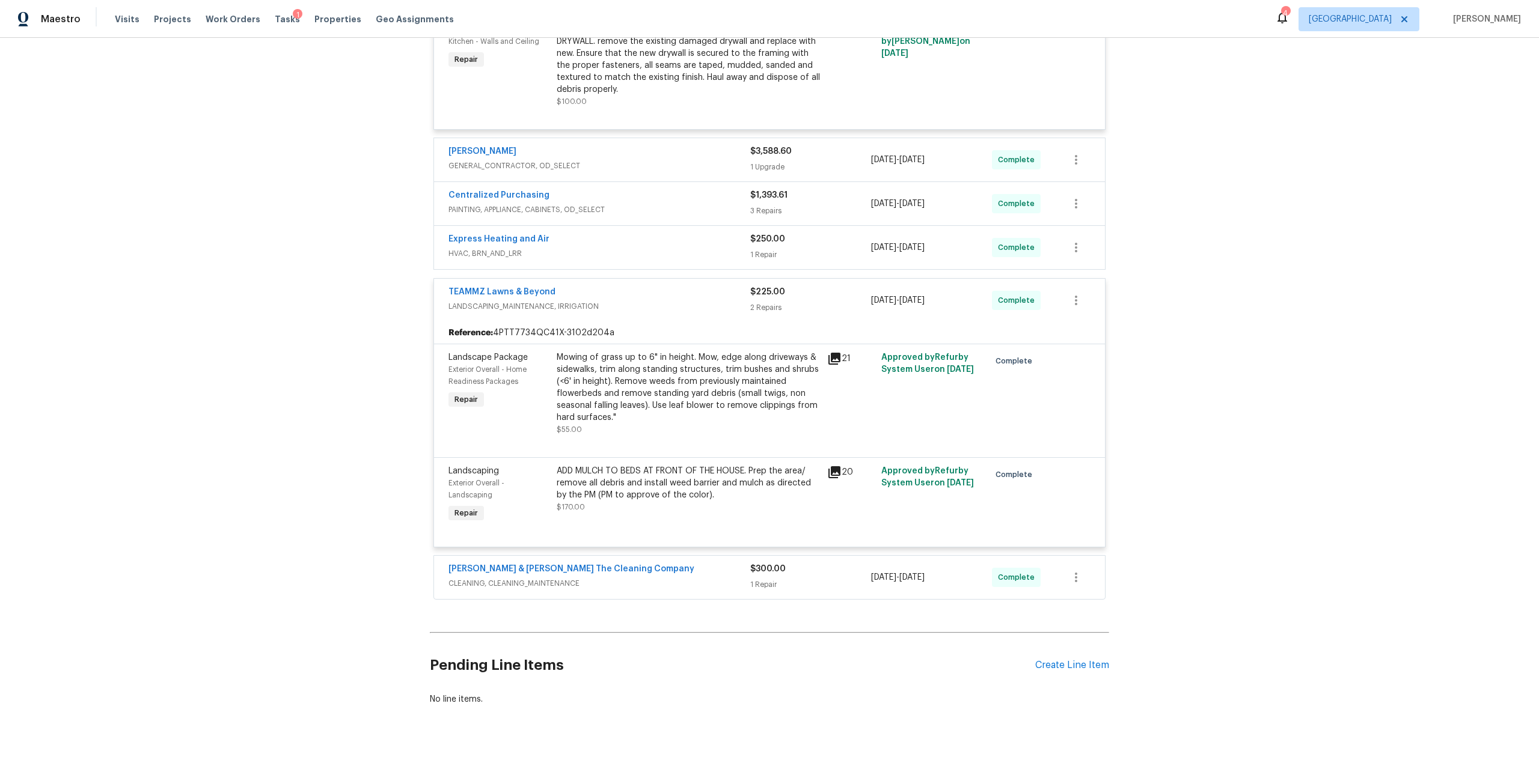
click at [815, 579] on div "1 Repair" at bounding box center [811, 584] width 121 height 12
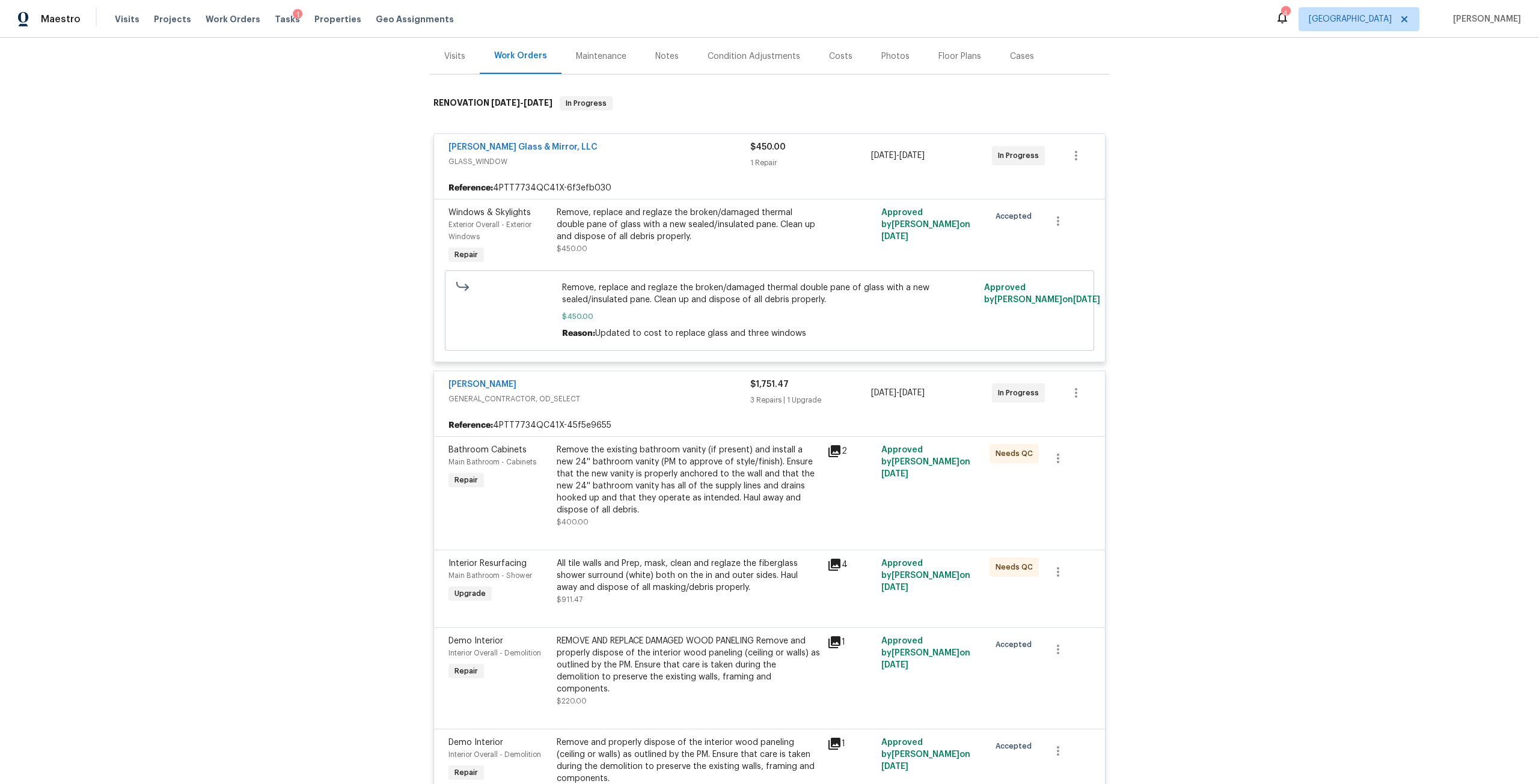
scroll to position [0, 0]
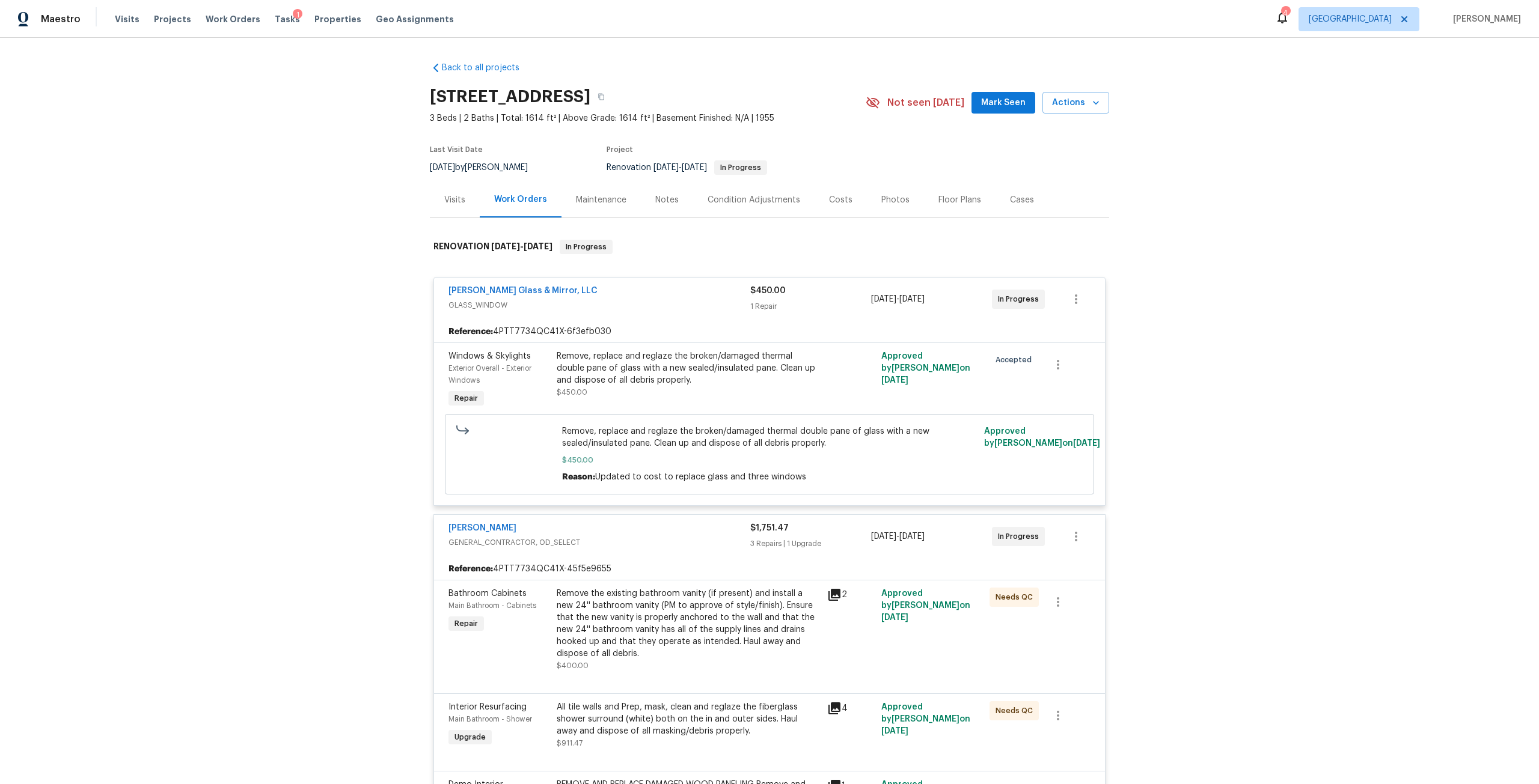
click at [616, 316] on div "Baum Glass & Mirror, LLC GLASS_WINDOW $450.00 1 Repair 9/17/2025 - 9/24/2025 In…" at bounding box center [769, 299] width 671 height 43
click at [619, 312] on div "Baum Glass & Mirror, LLC GLASS_WINDOW" at bounding box center [599, 299] width 302 height 29
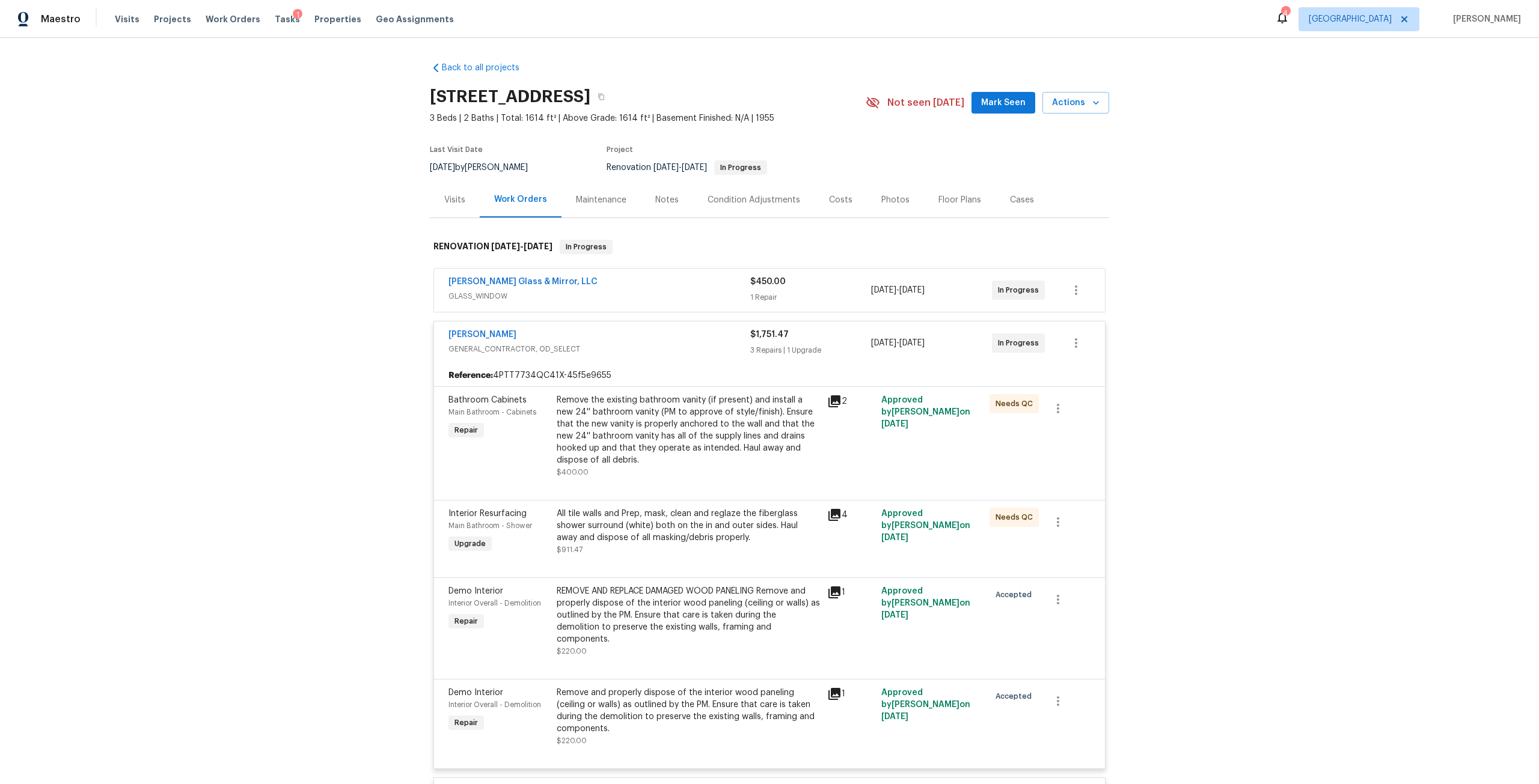
click at [646, 361] on div "Eric Hernandez GENERAL_CONTRACTOR, OD_SELECT $1,751.47 3 Repairs | 1 Upgrade 9/…" at bounding box center [769, 343] width 671 height 43
click at [666, 344] on span "GENERAL_CONTRACTOR, OD_SELECT" at bounding box center [599, 348] width 302 height 12
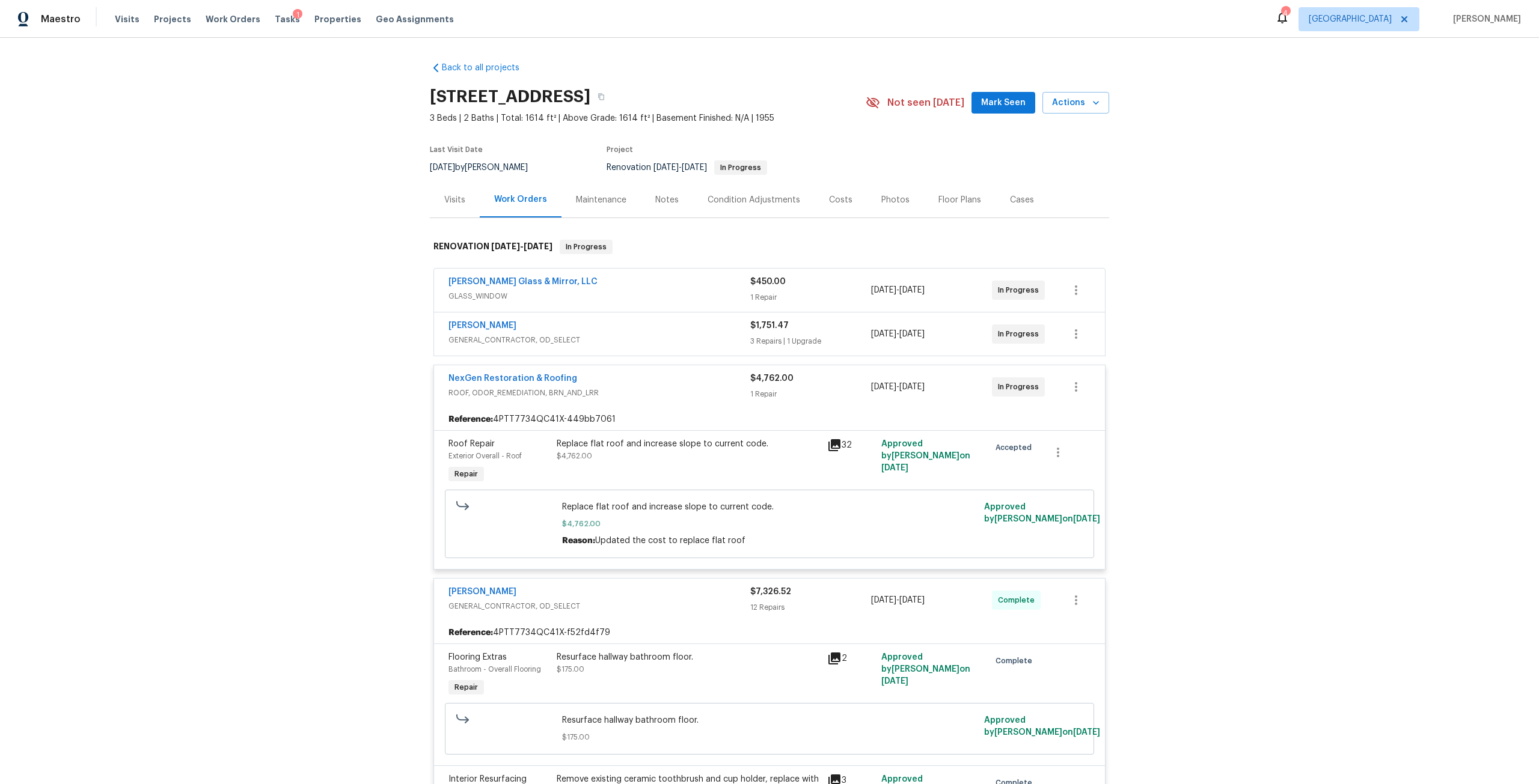
click at [651, 377] on div "NexGen Restoration & Roofing" at bounding box center [599, 380] width 302 height 15
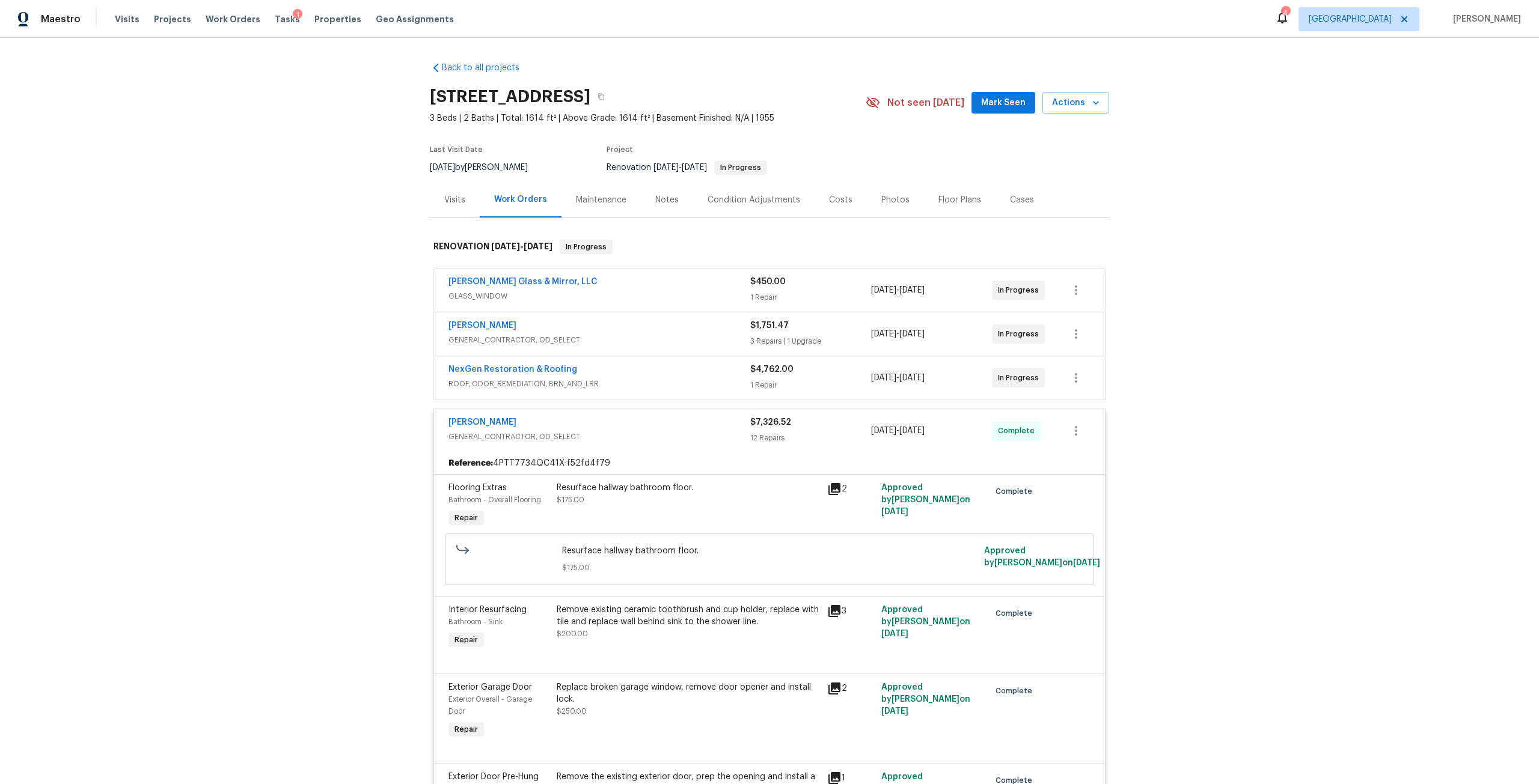
click at [646, 423] on div "Eric Hernandez" at bounding box center [599, 423] width 302 height 15
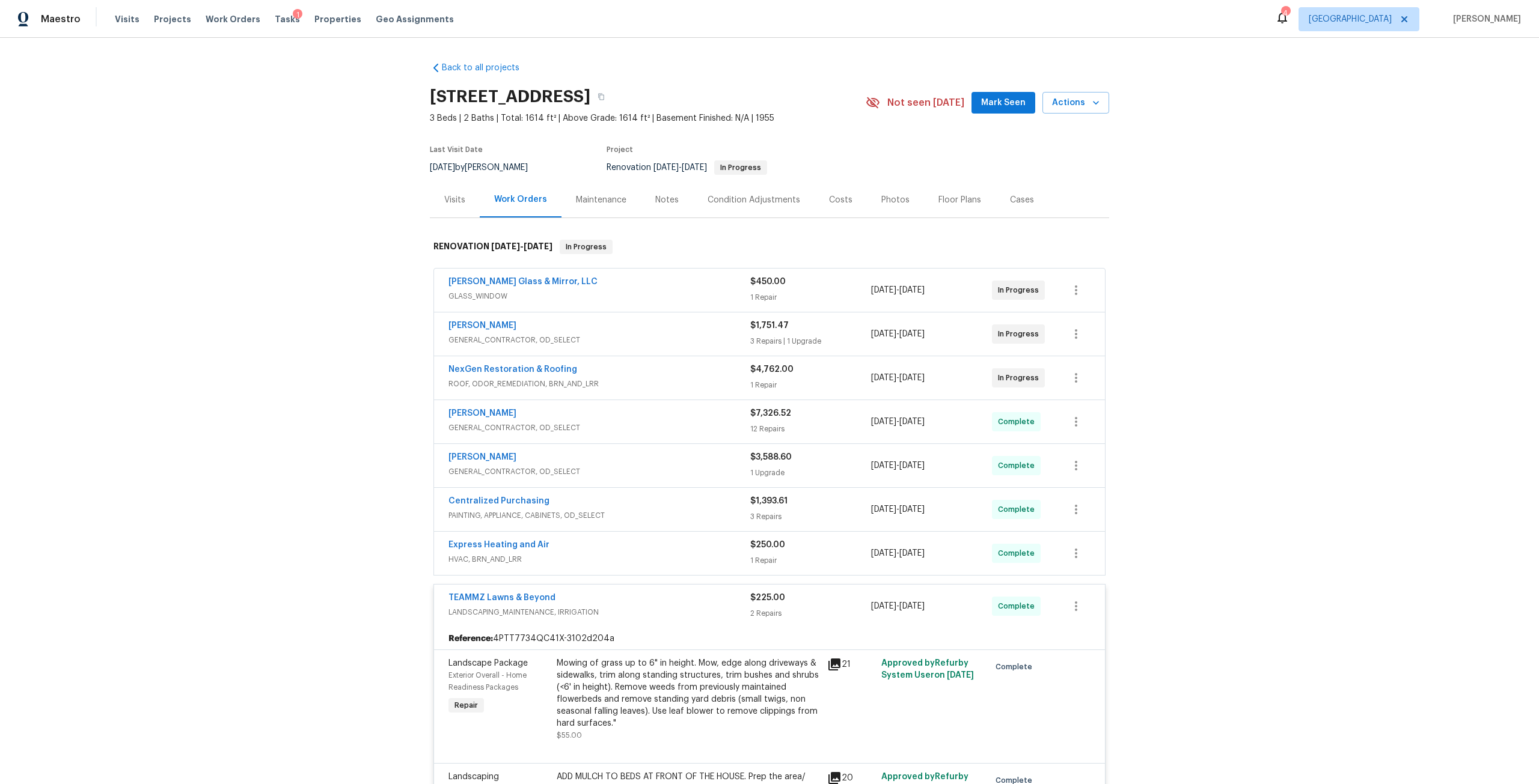
click at [652, 599] on div "TEAMMZ Lawns & Beyond" at bounding box center [599, 599] width 302 height 15
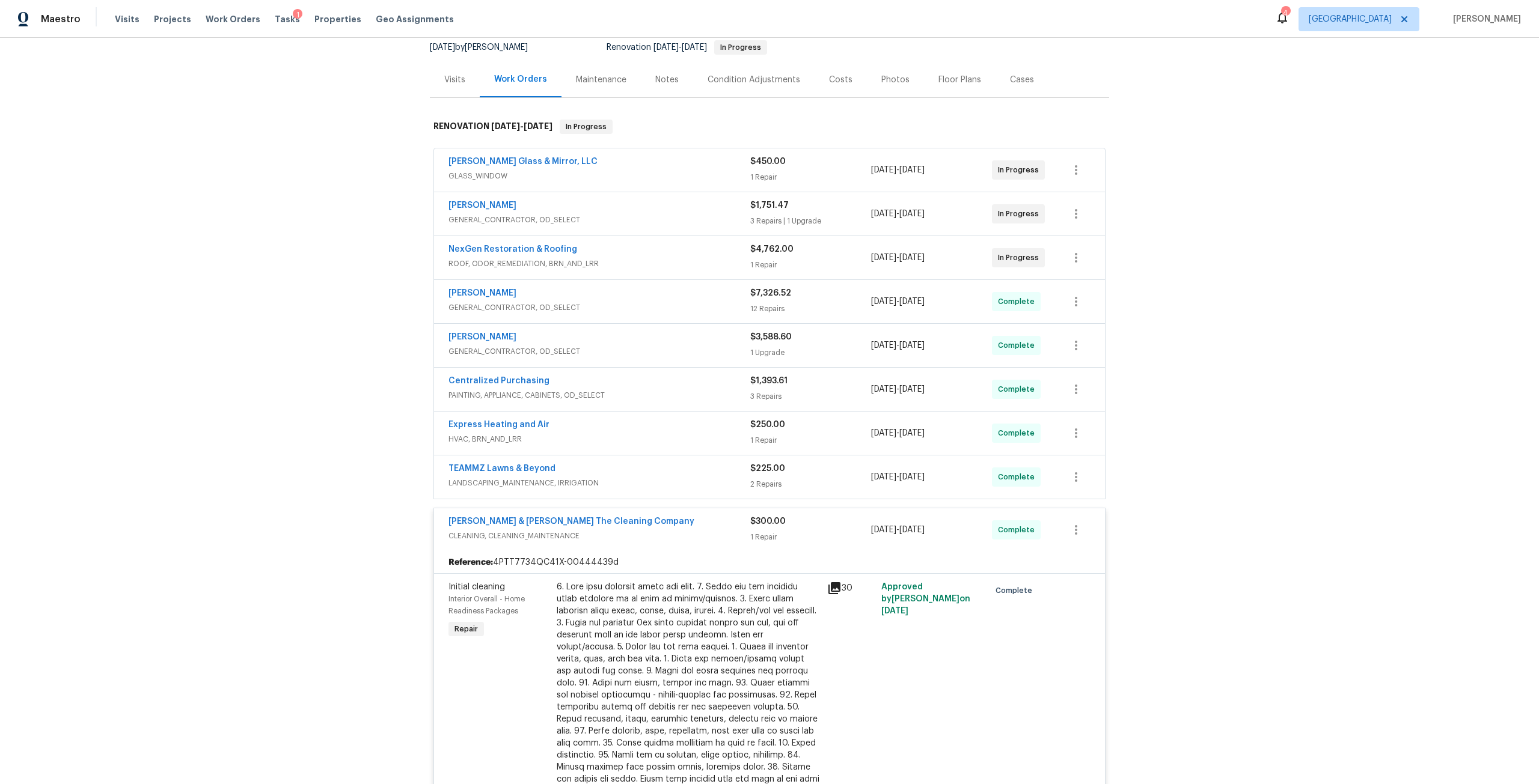
click at [652, 525] on div "Montalvo & Sangalang The Cleaning Company" at bounding box center [599, 522] width 302 height 15
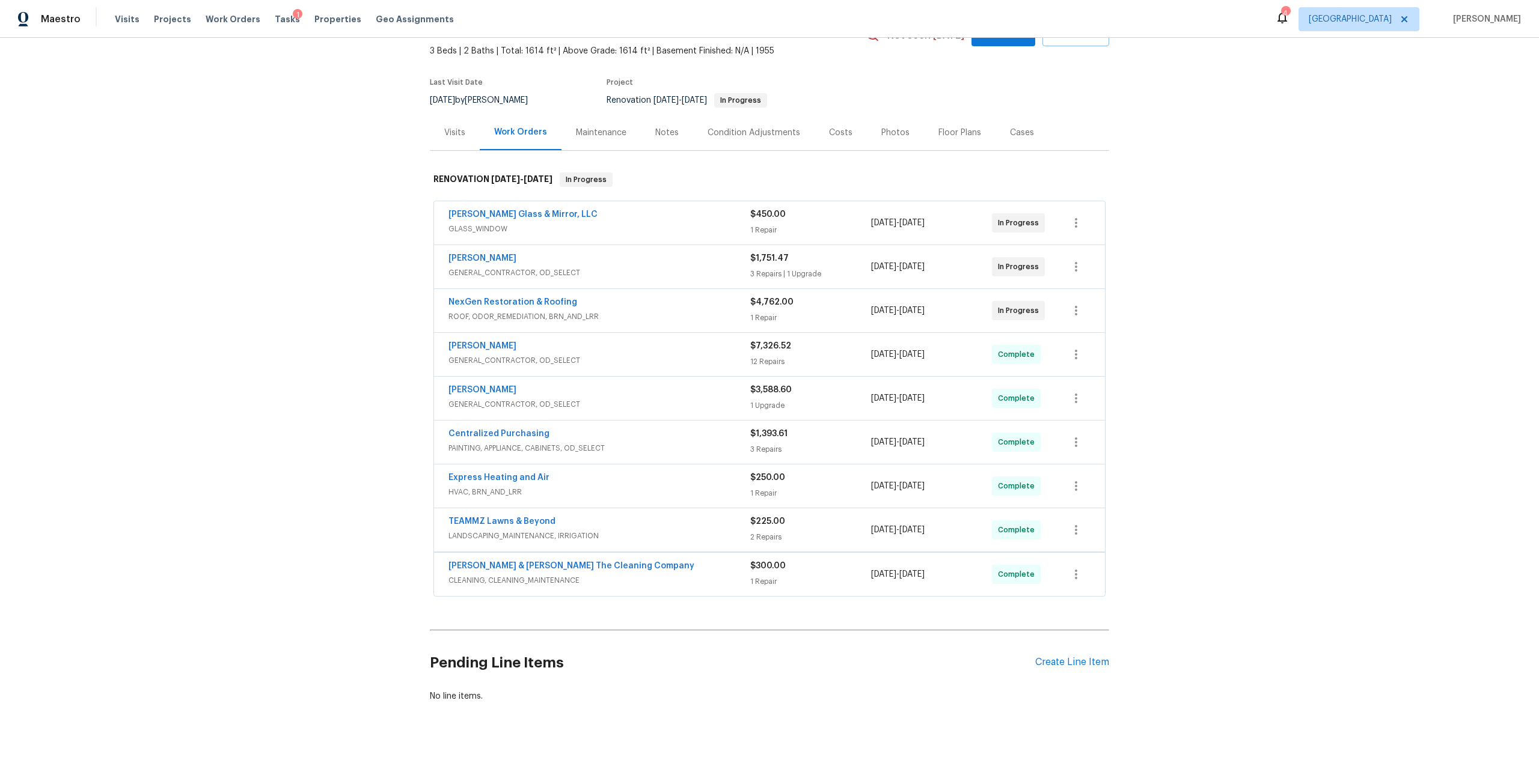
scroll to position [76, 0]
click at [598, 253] on div "Eric Hernandez" at bounding box center [599, 260] width 302 height 15
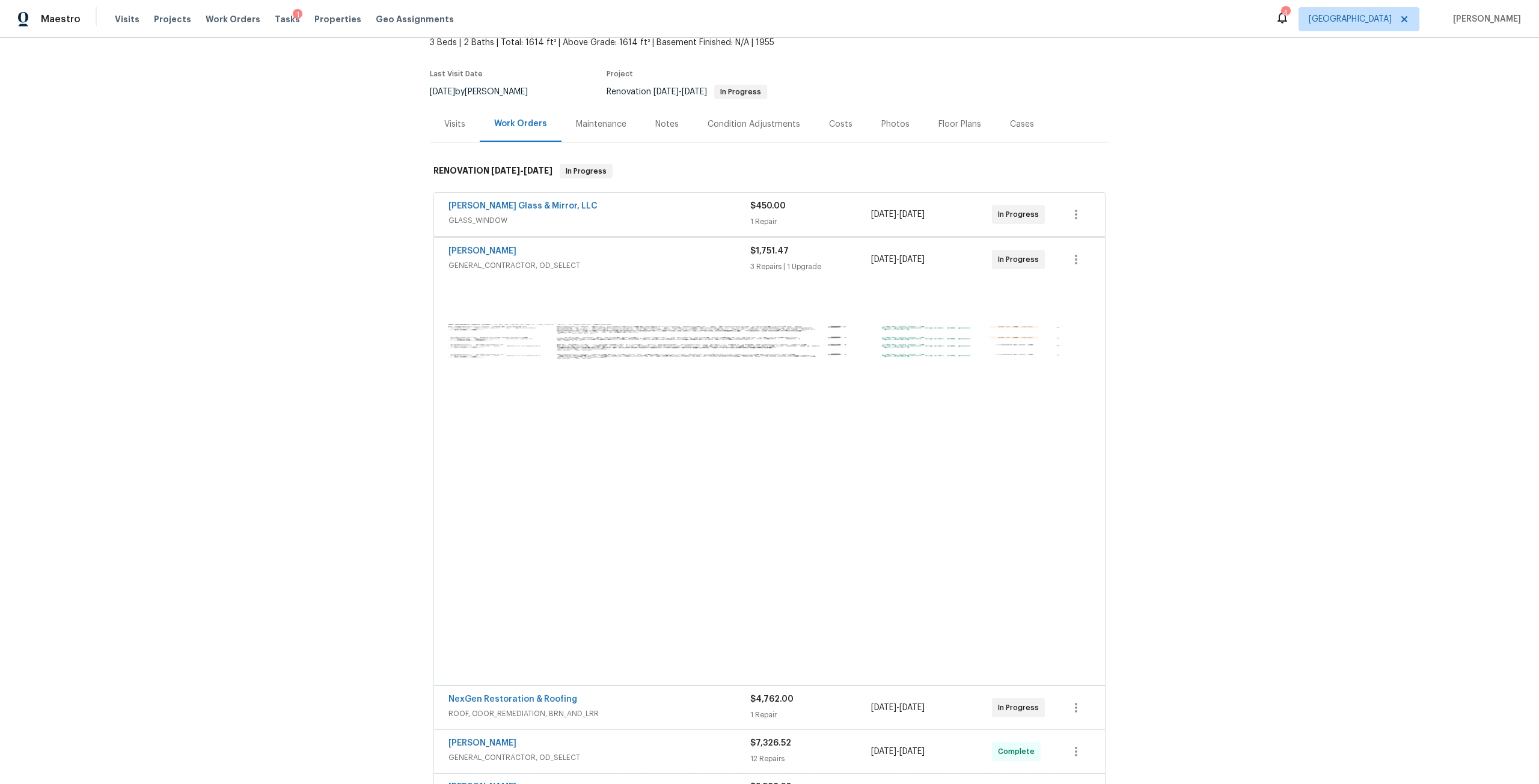
scroll to position [120, 0]
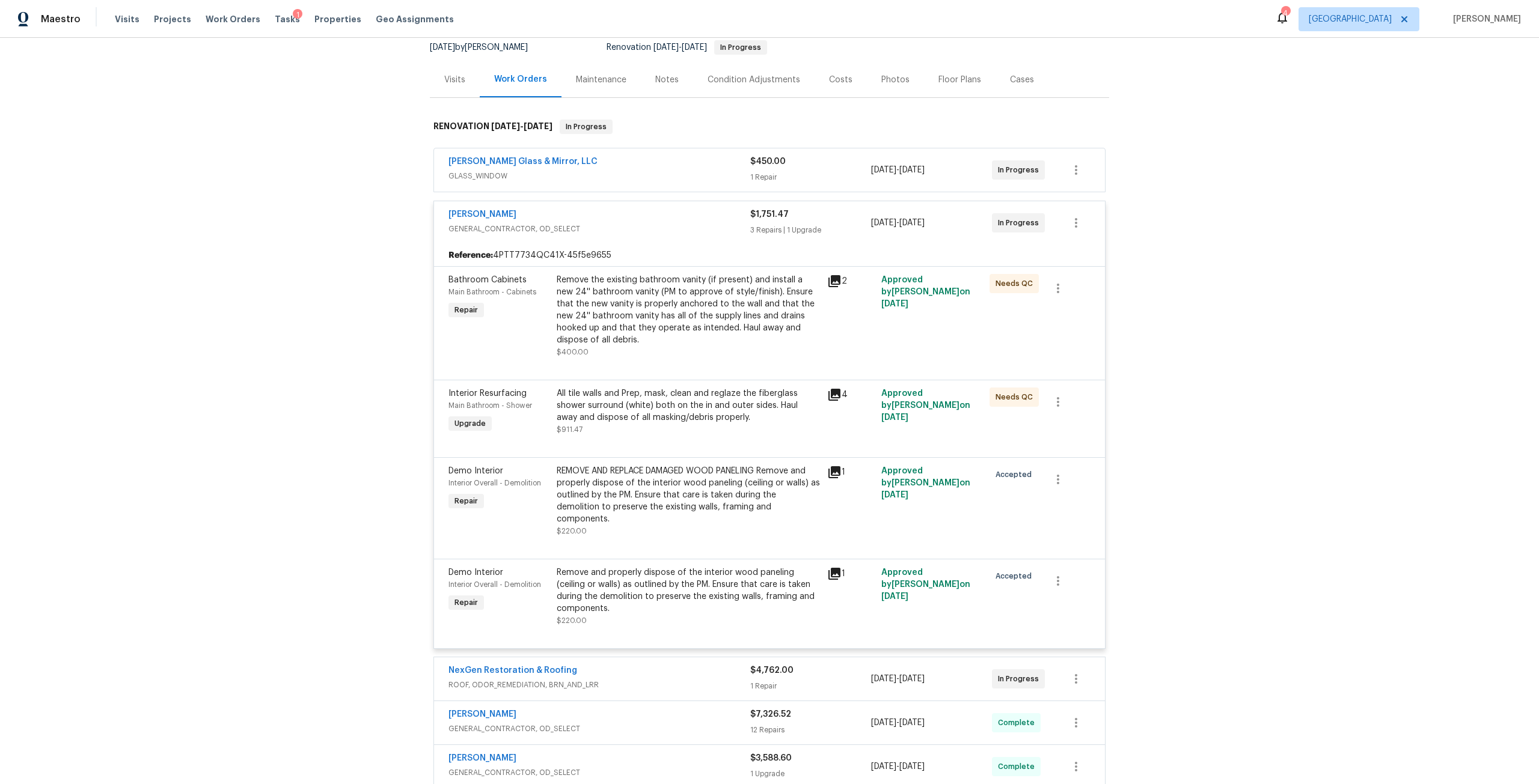
click at [835, 90] on div "Costs" at bounding box center [840, 79] width 52 height 35
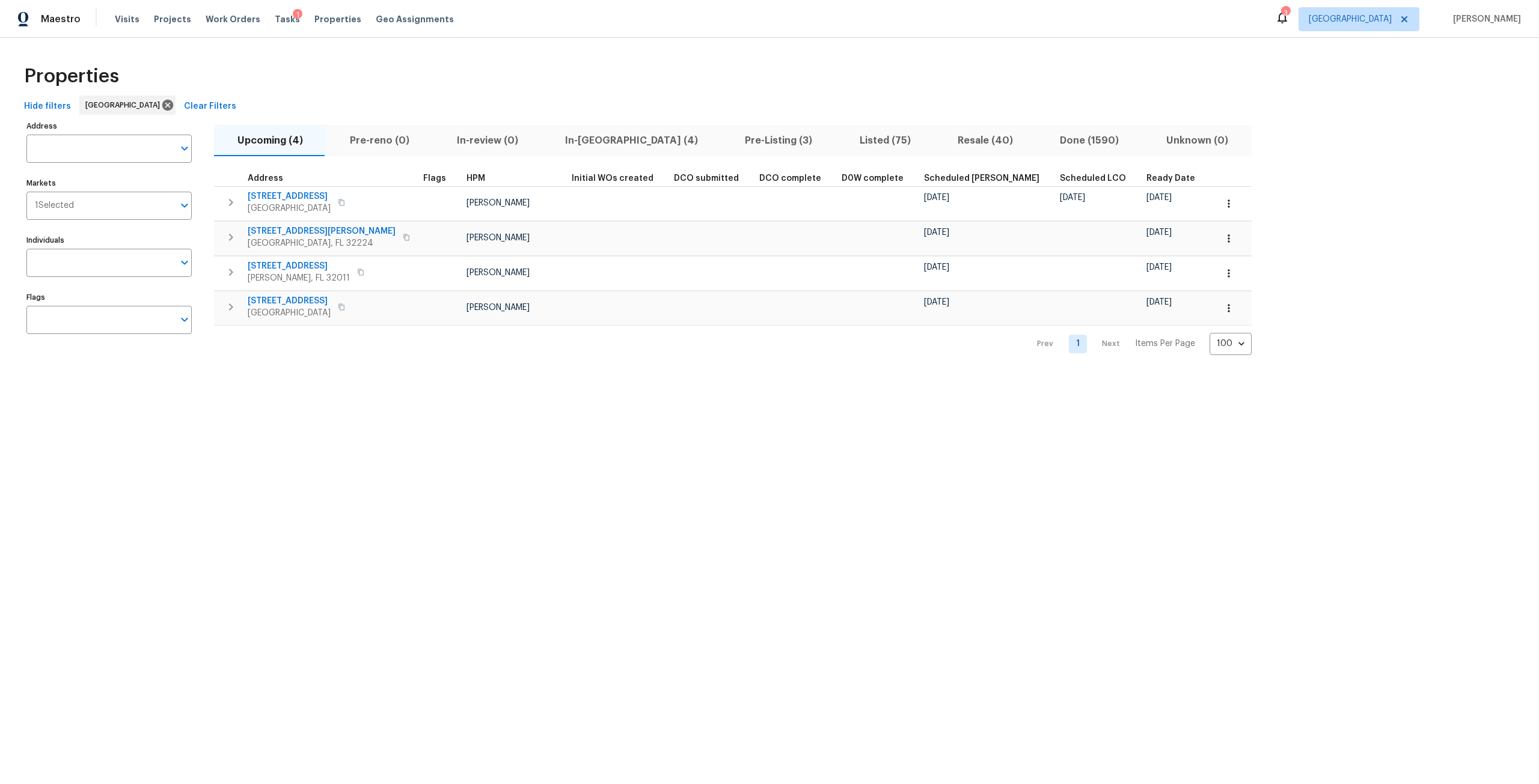
click at [109, 133] on div "Address Address" at bounding box center [109, 140] width 165 height 45
type input "chestnut hill"
click at [126, 230] on li "3538 Chestnut Hill Ct Jacksonville FL 32223" at bounding box center [108, 219] width 165 height 20
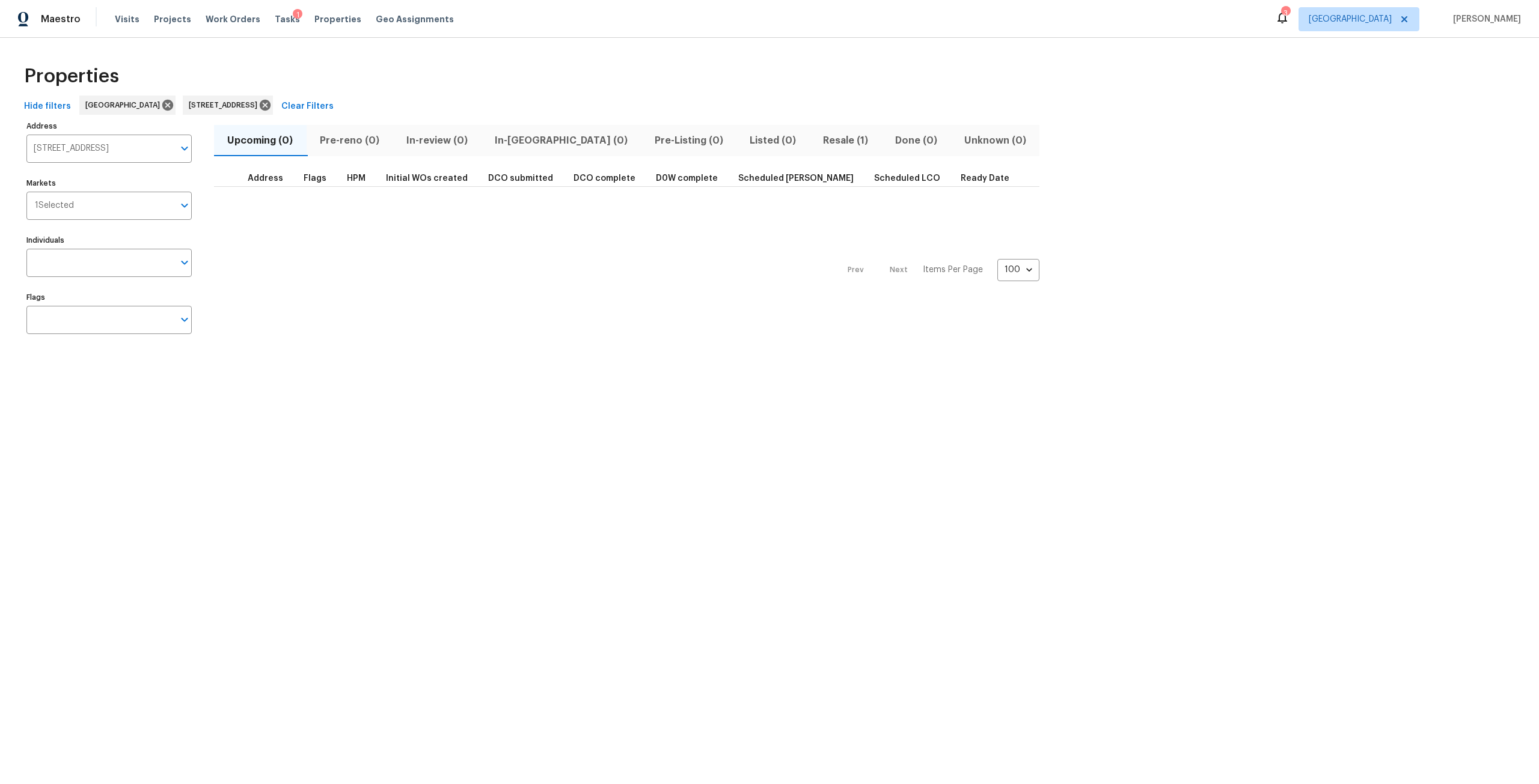
click at [817, 144] on span "Resale (1)" at bounding box center [846, 141] width 58 height 17
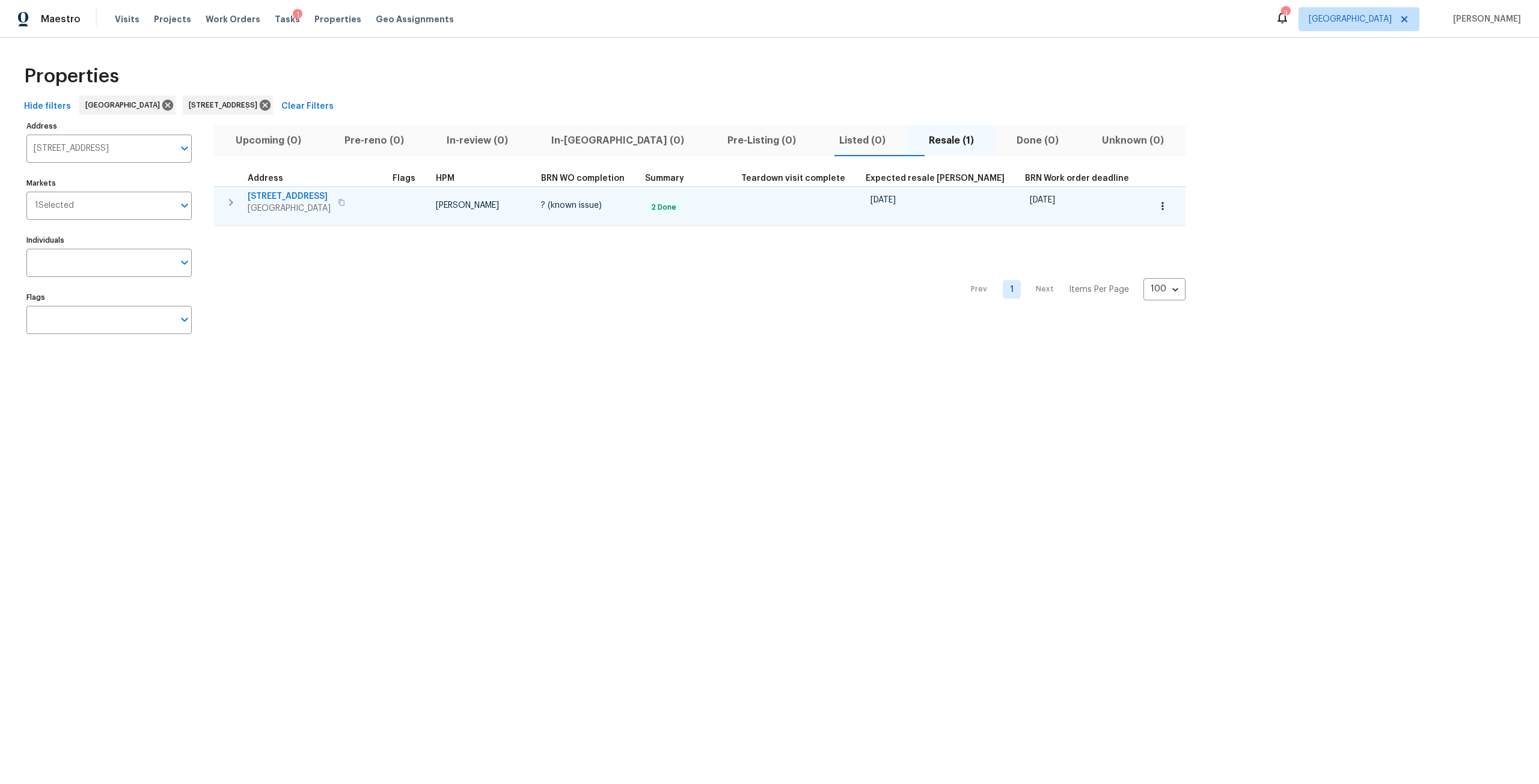
click at [236, 201] on icon "button" at bounding box center [230, 202] width 15 height 15
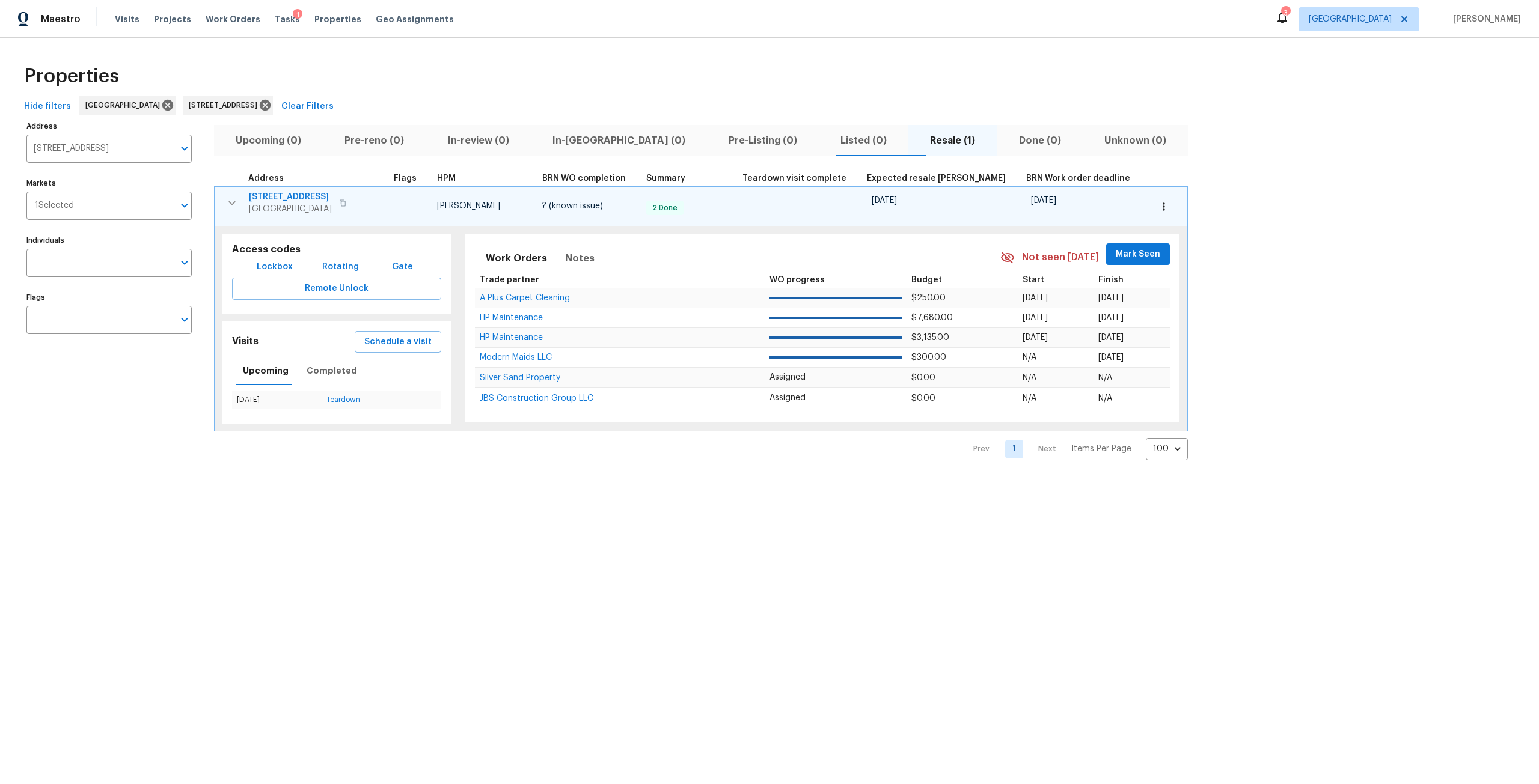
click at [270, 270] on span "Lockbox" at bounding box center [275, 267] width 36 height 15
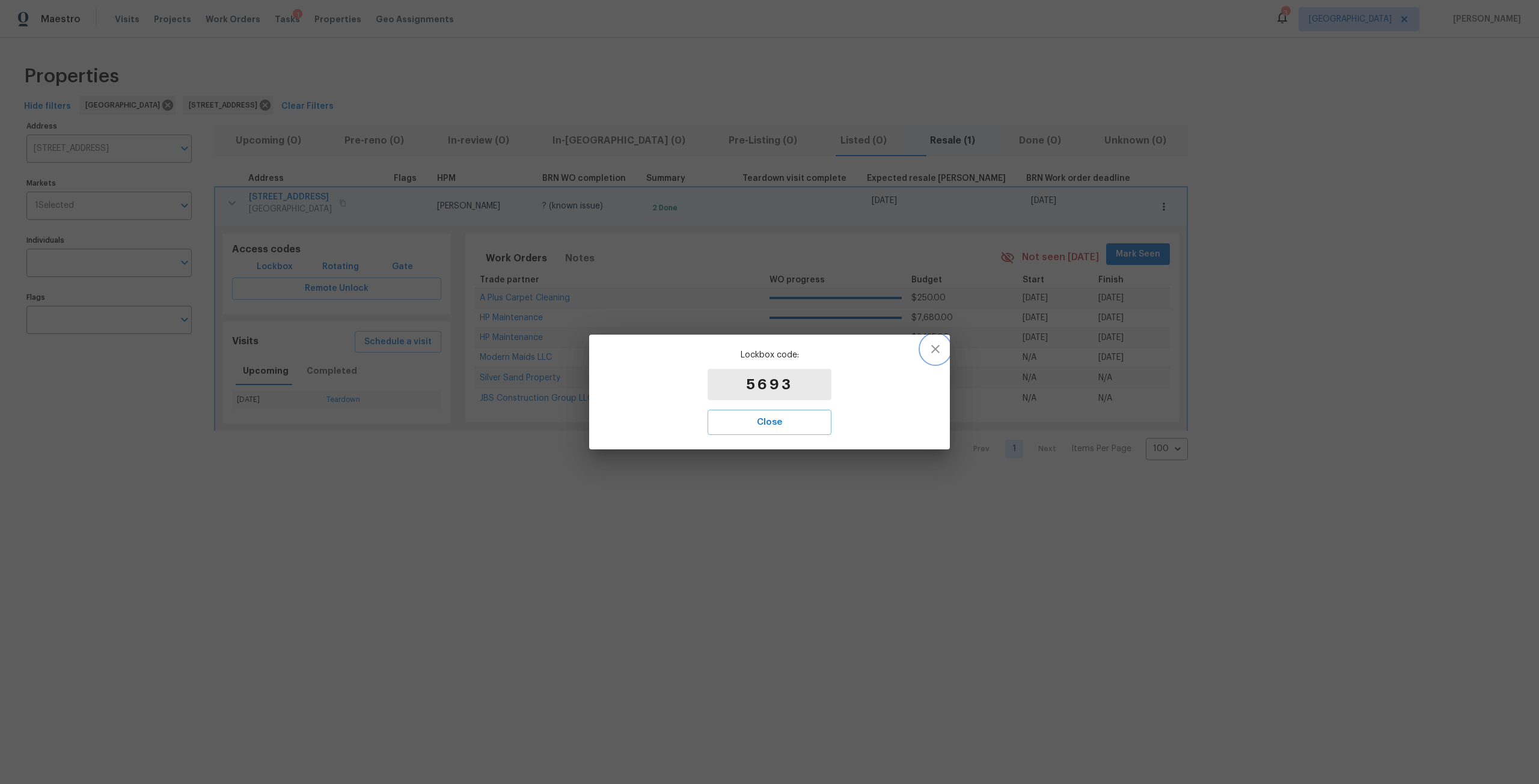
click at [934, 344] on icon "button" at bounding box center [935, 349] width 15 height 15
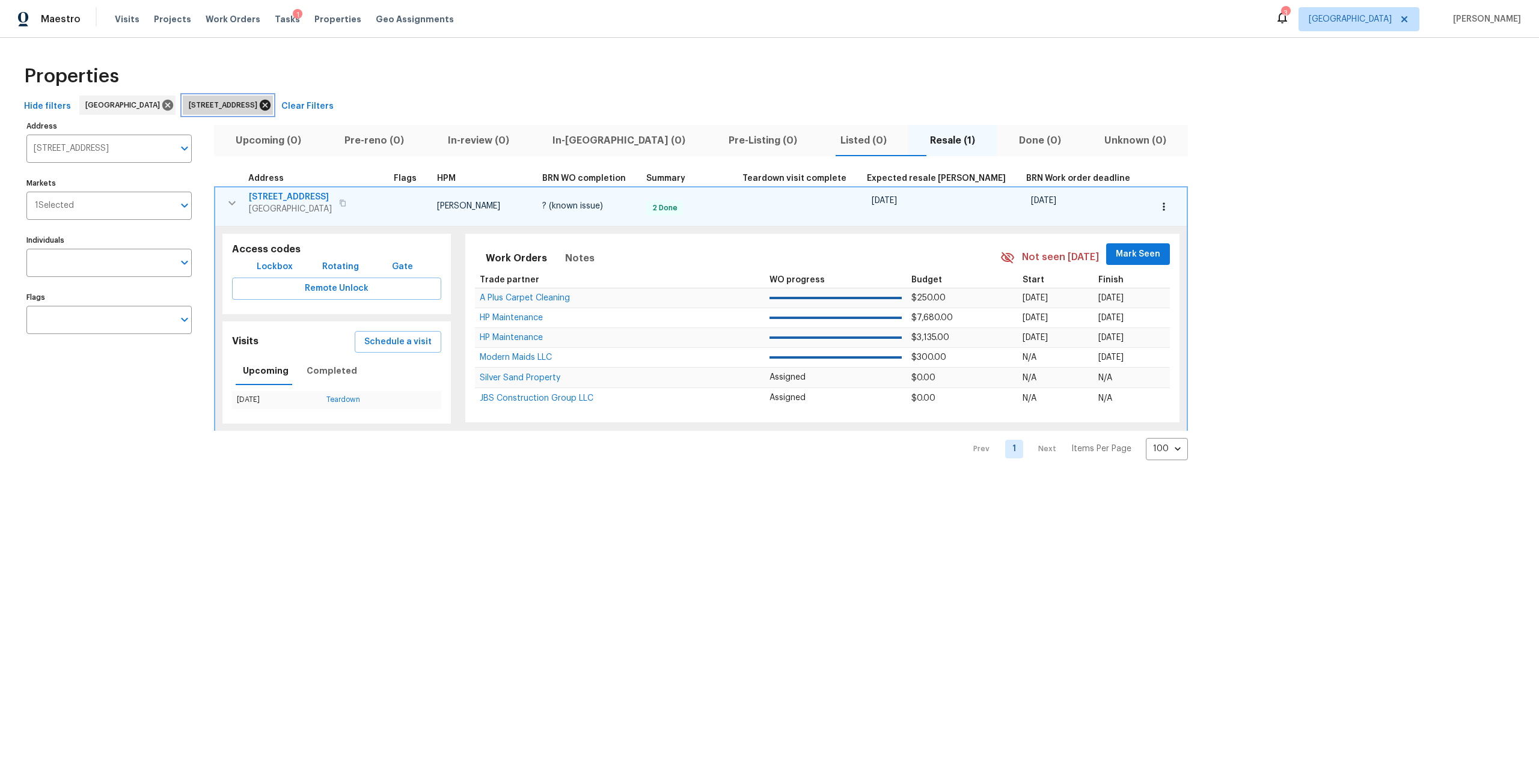
click at [271, 103] on icon at bounding box center [265, 105] width 11 height 11
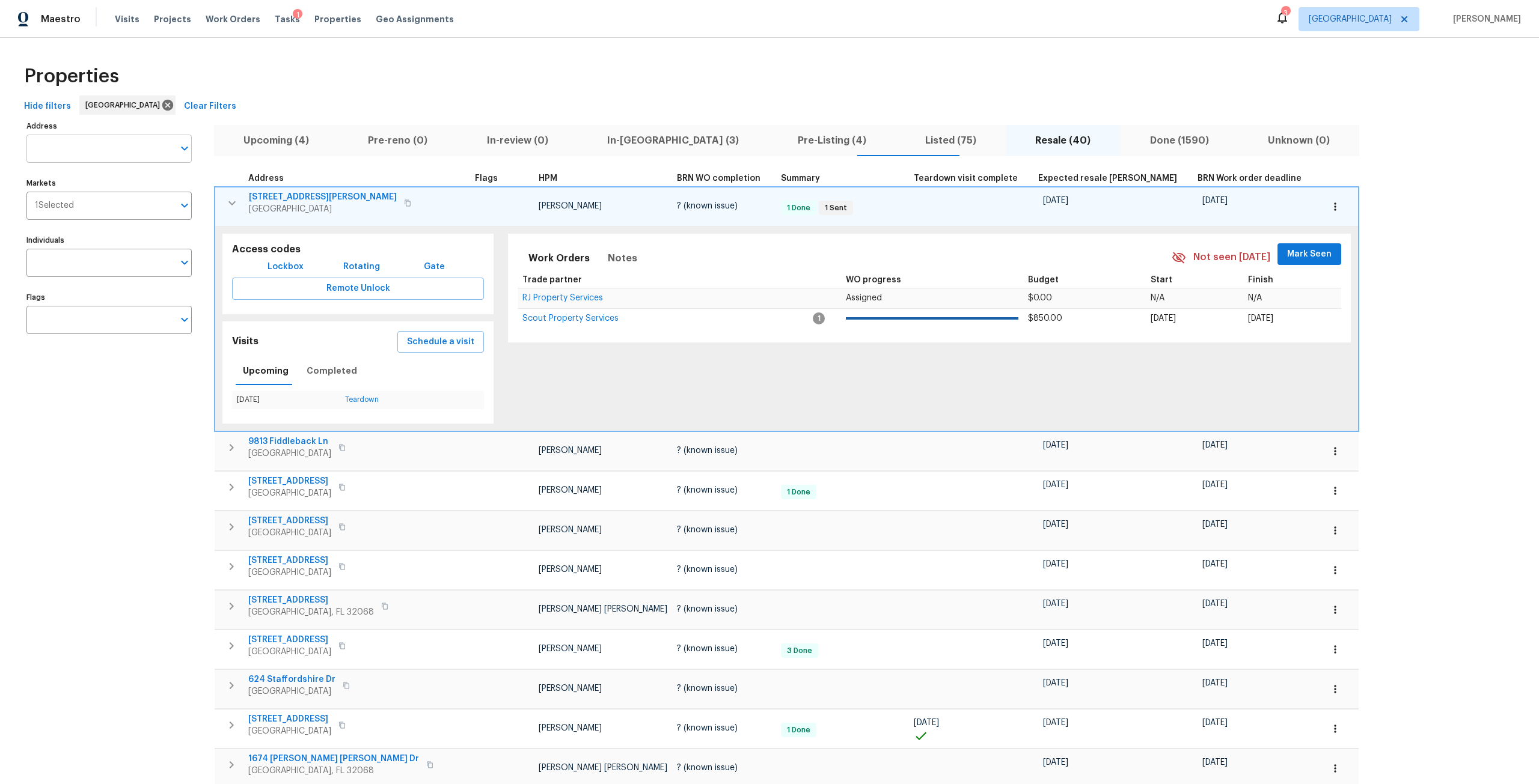
click at [88, 144] on input "Address" at bounding box center [100, 148] width 147 height 28
type input "maddie"
click at [131, 194] on li "3738 Maddie Ln Jacksonville FL 32210" at bounding box center [108, 200] width 165 height 20
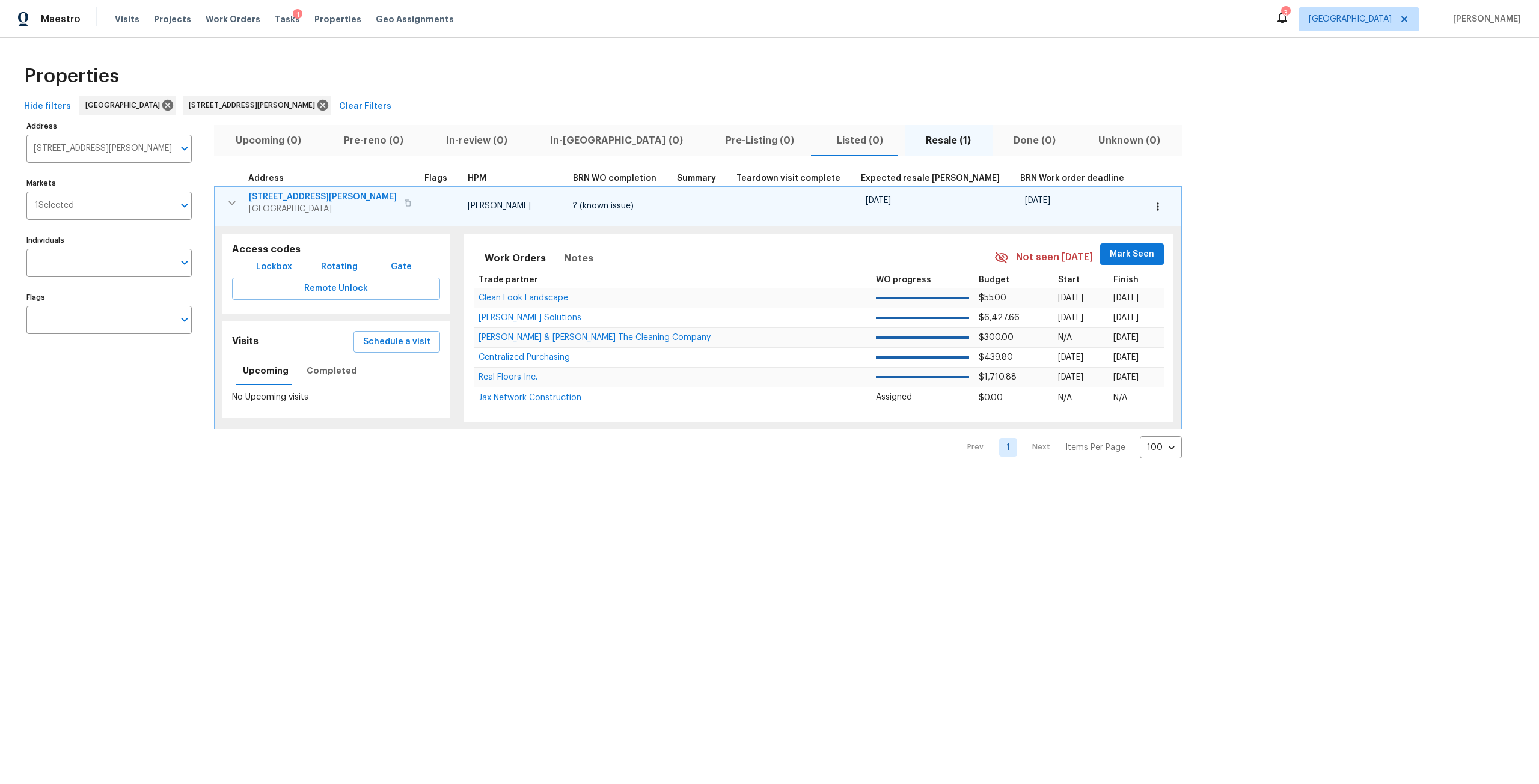
click at [1152, 201] on icon "button" at bounding box center [1157, 206] width 12 height 12
click at [1050, 314] on p "Admin: Closing" at bounding box center [1030, 314] width 59 height 12
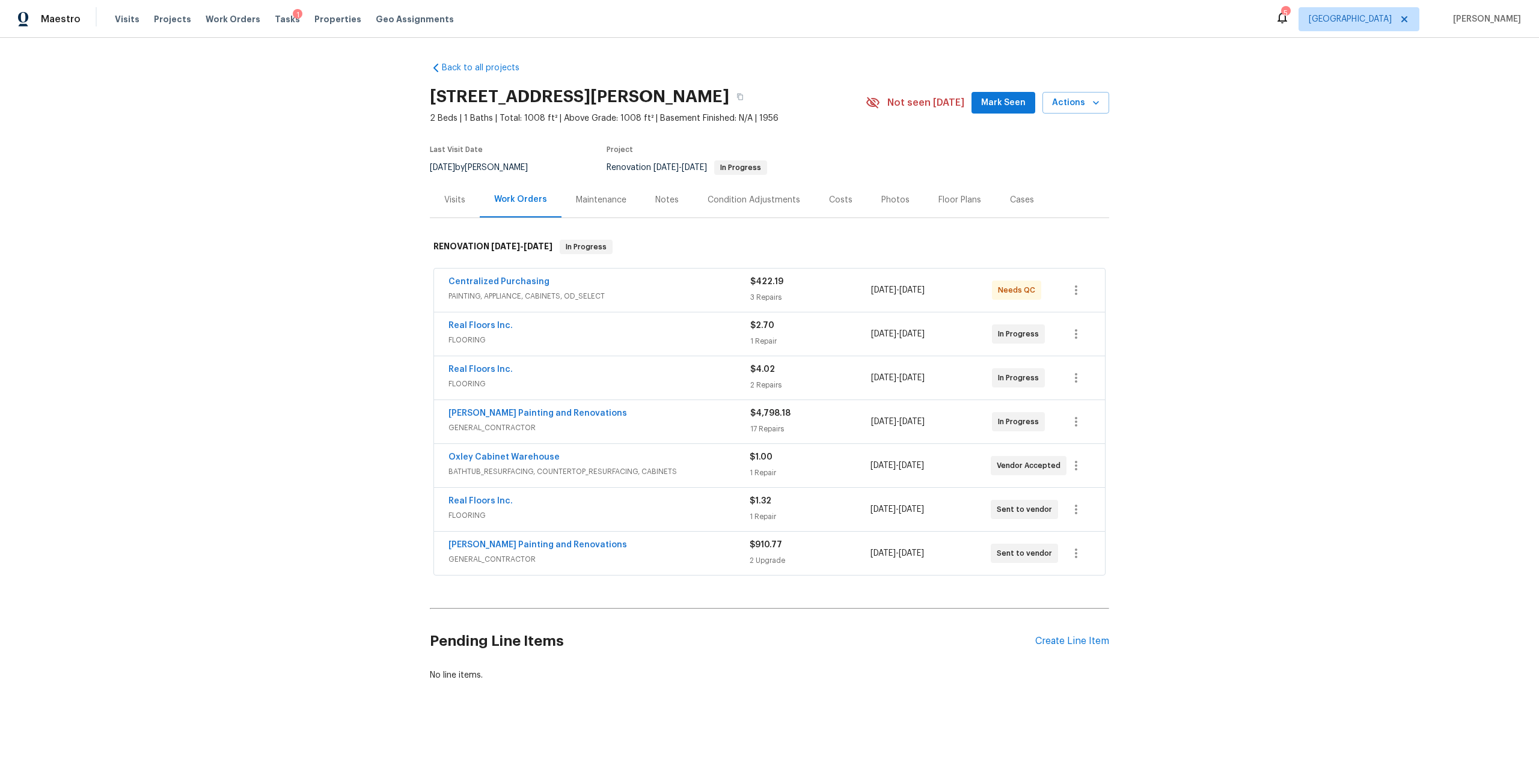
click at [827, 207] on div "Costs" at bounding box center [840, 199] width 52 height 35
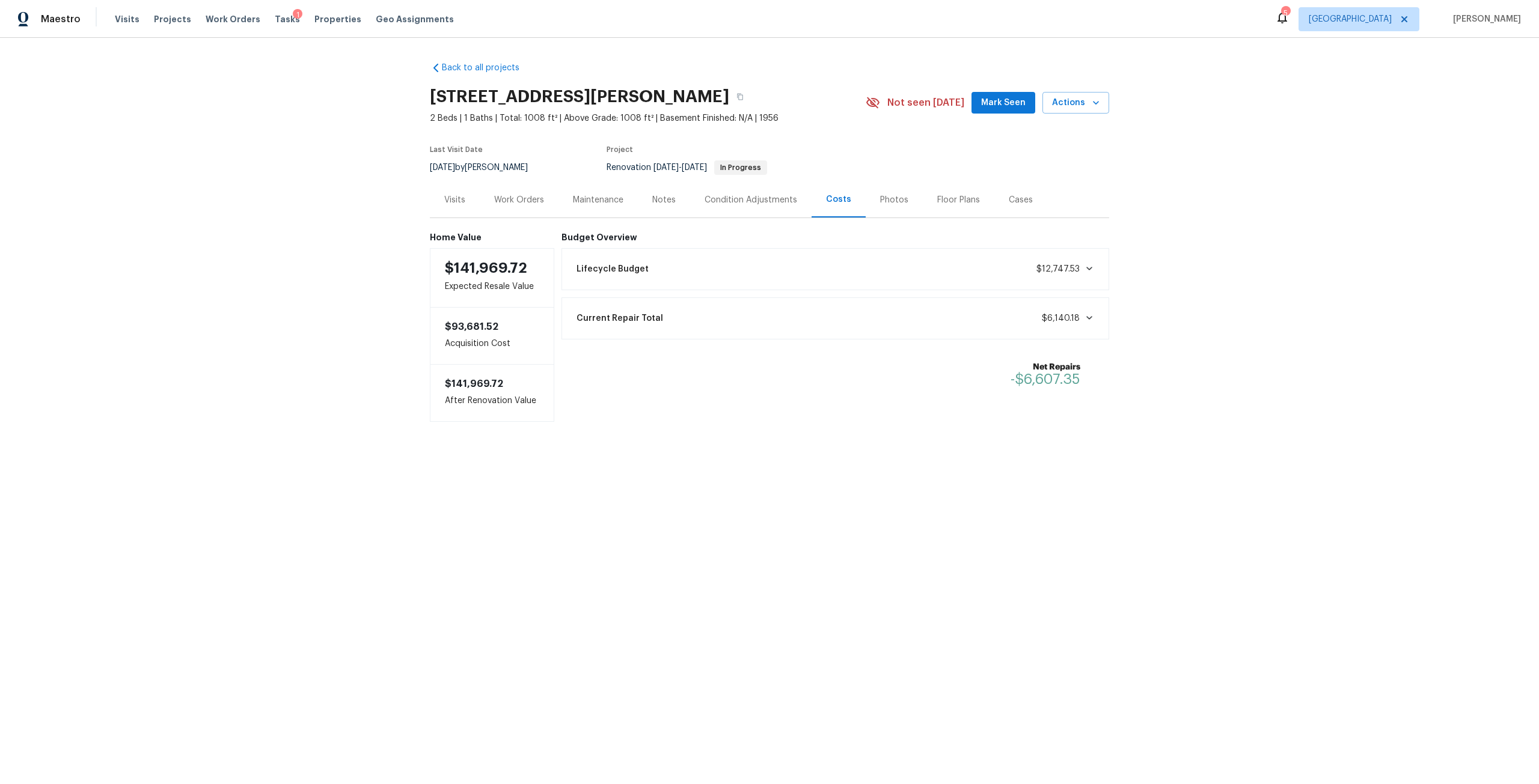
click at [512, 196] on div "Work Orders" at bounding box center [519, 200] width 50 height 12
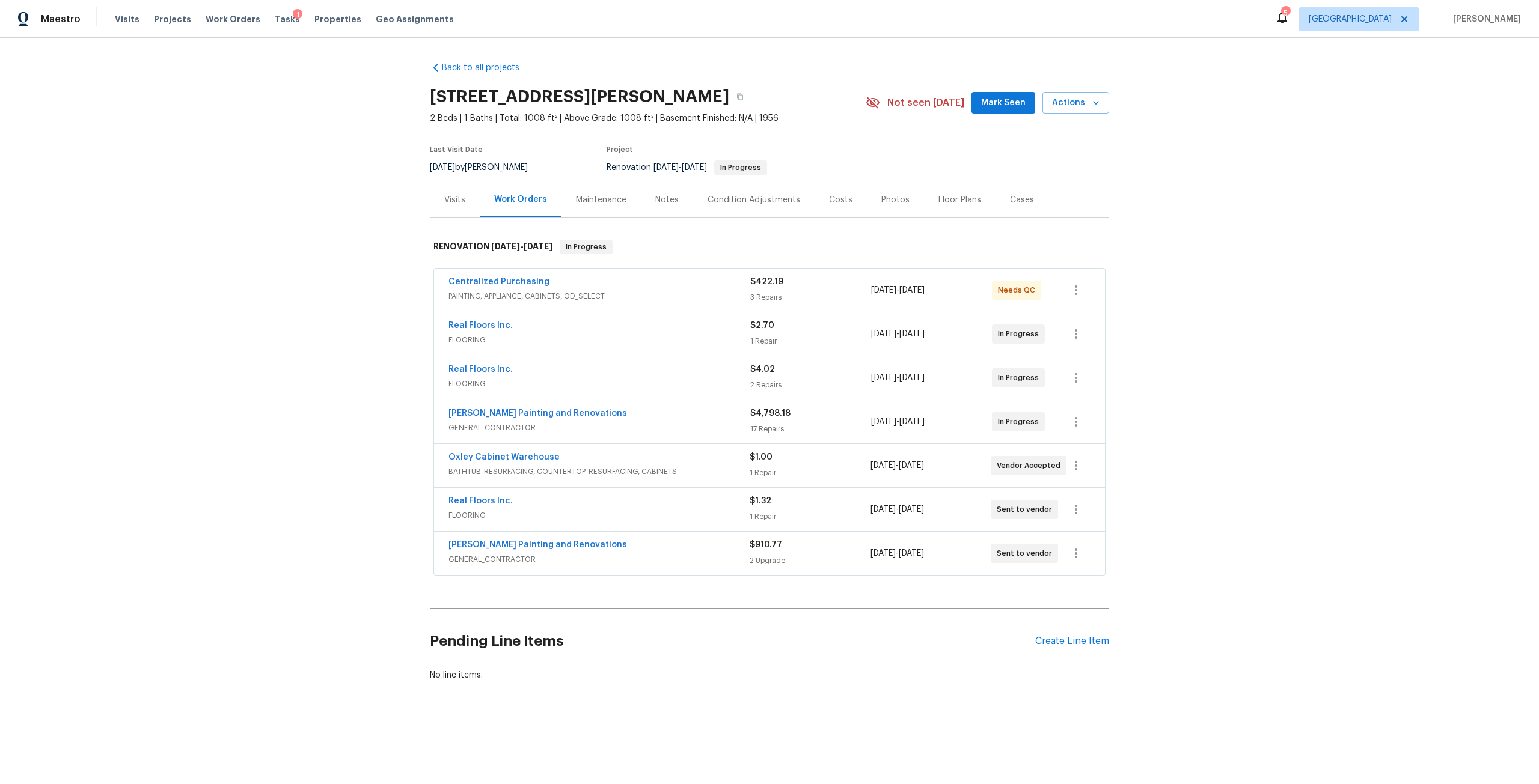
click at [843, 209] on div "Costs" at bounding box center [840, 199] width 52 height 35
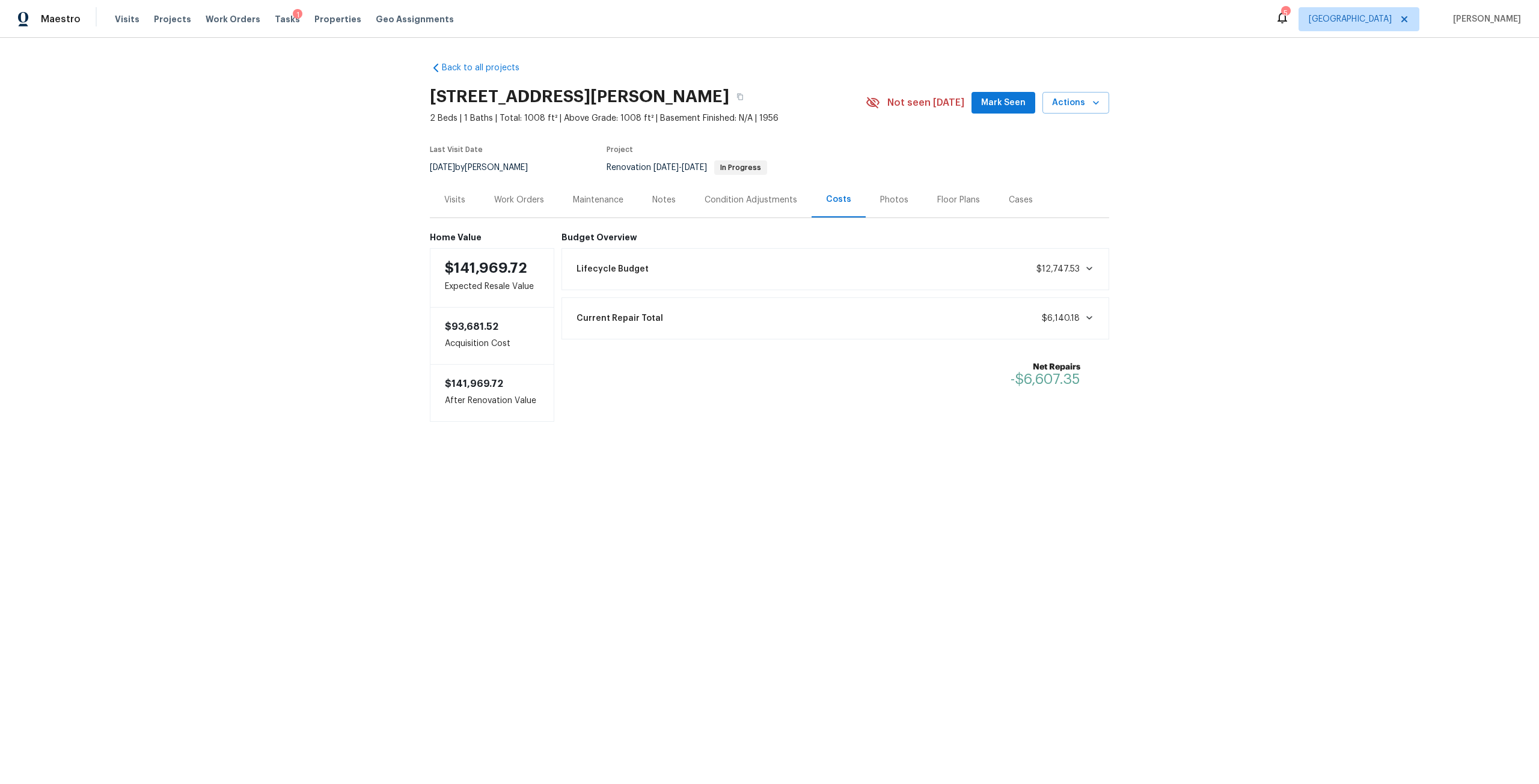
click at [1084, 316] on icon at bounding box center [1089, 318] width 10 height 10
click at [514, 207] on div "Work Orders" at bounding box center [519, 199] width 78 height 35
